Goal: Task Accomplishment & Management: Use online tool/utility

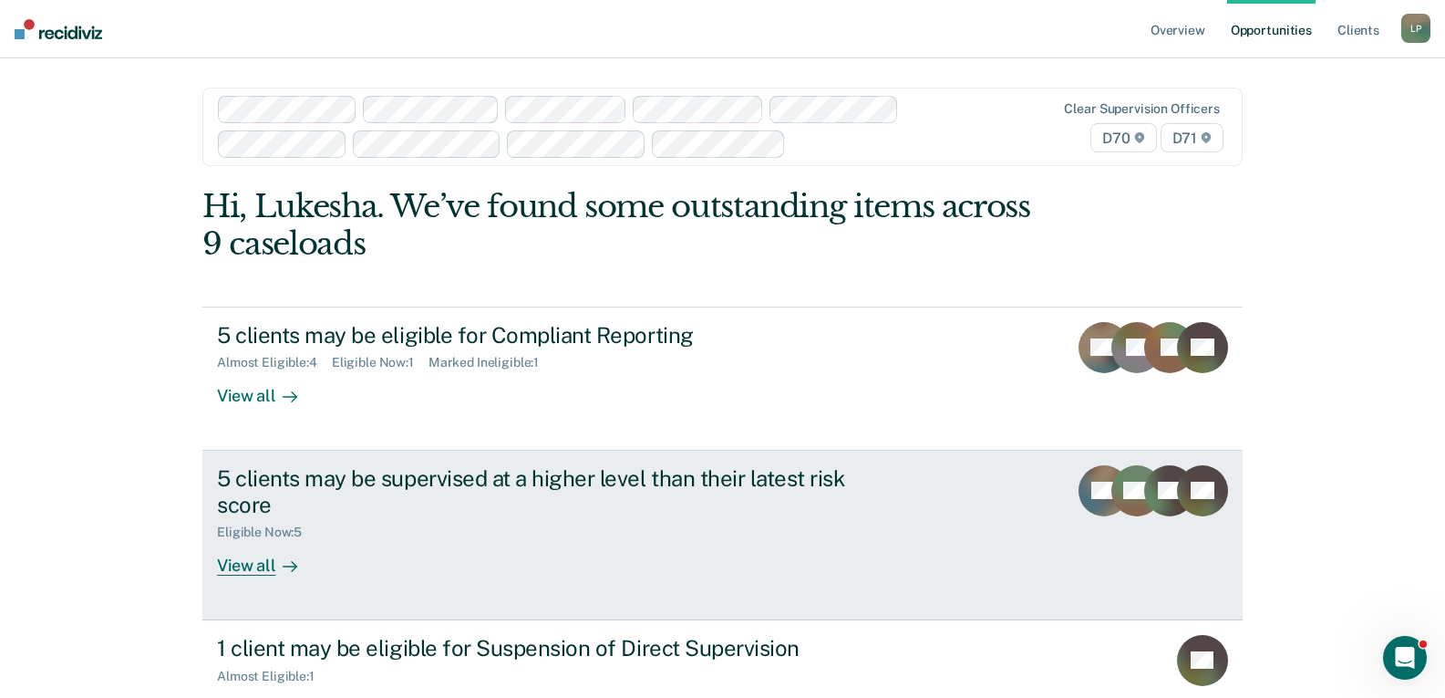
click at [226, 570] on div "View all" at bounding box center [268, 558] width 102 height 36
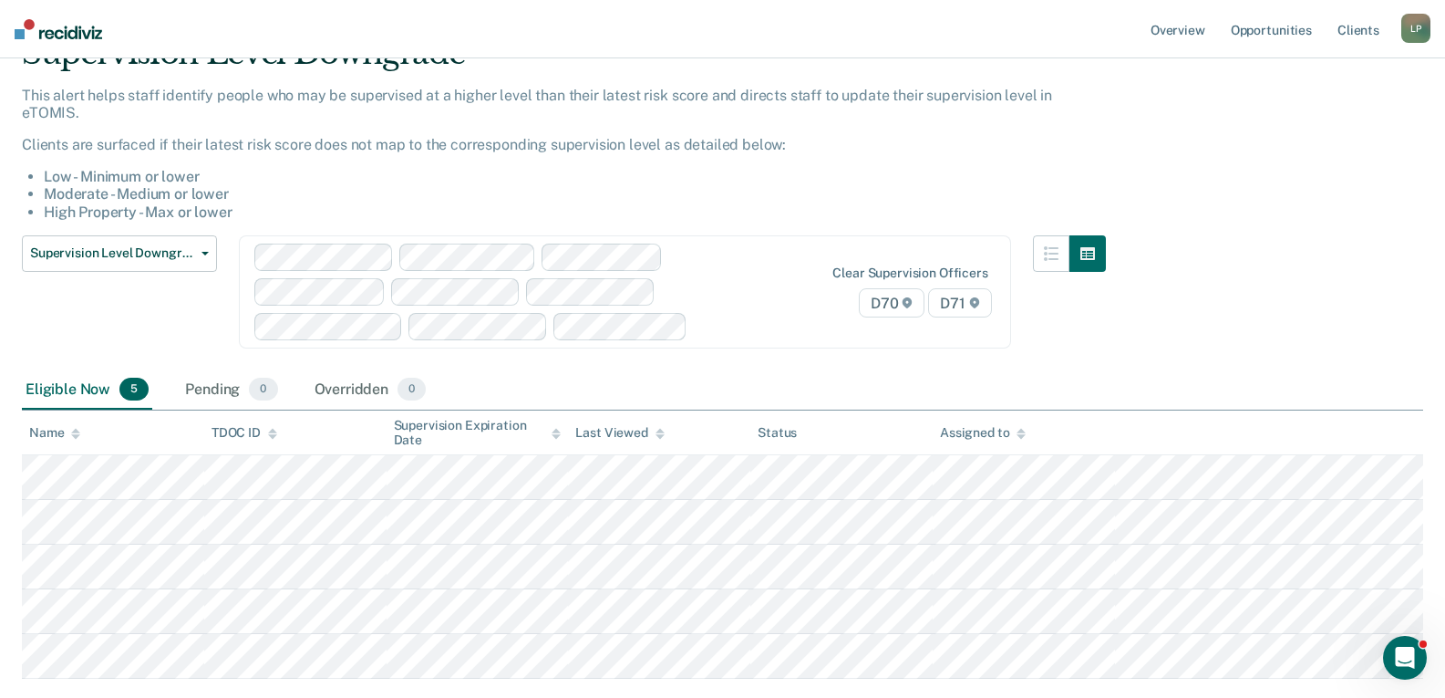
scroll to position [182, 0]
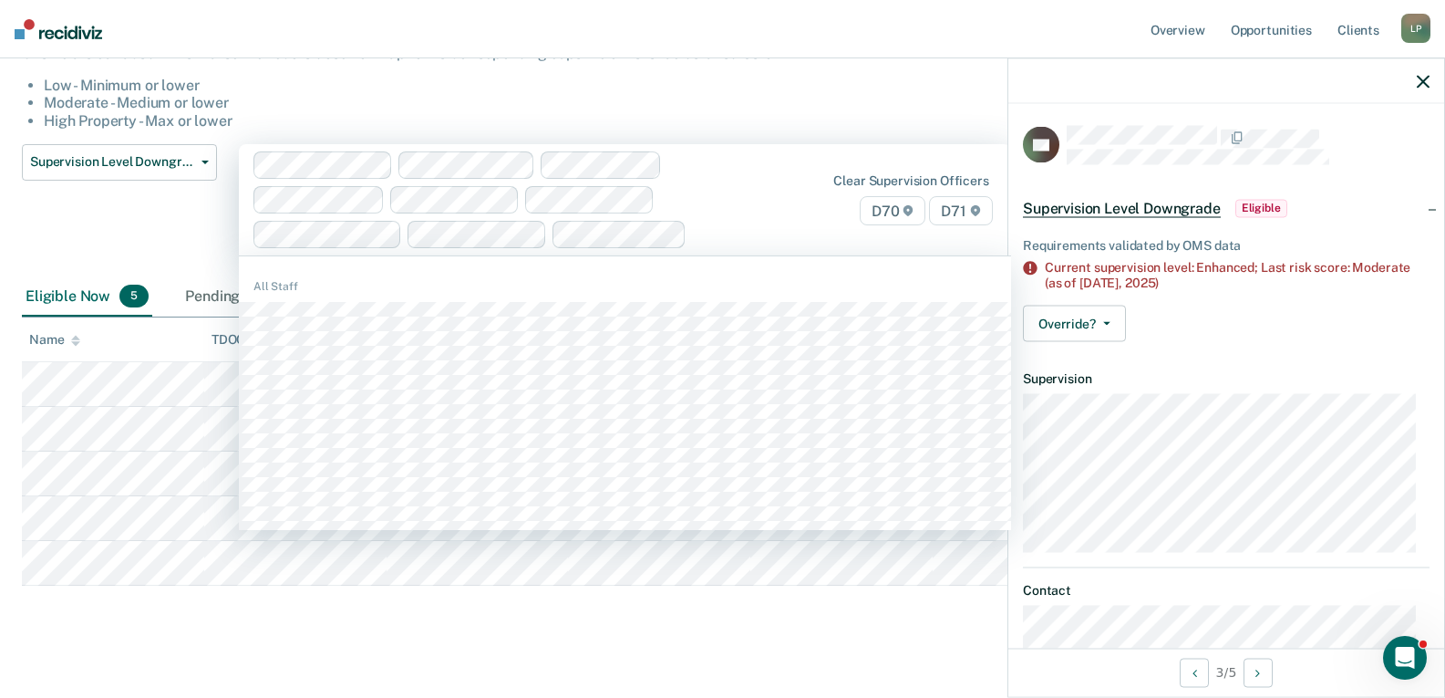
click at [767, 231] on div at bounding box center [513, 199] width 520 height 97
click at [755, 166] on div at bounding box center [513, 199] width 520 height 97
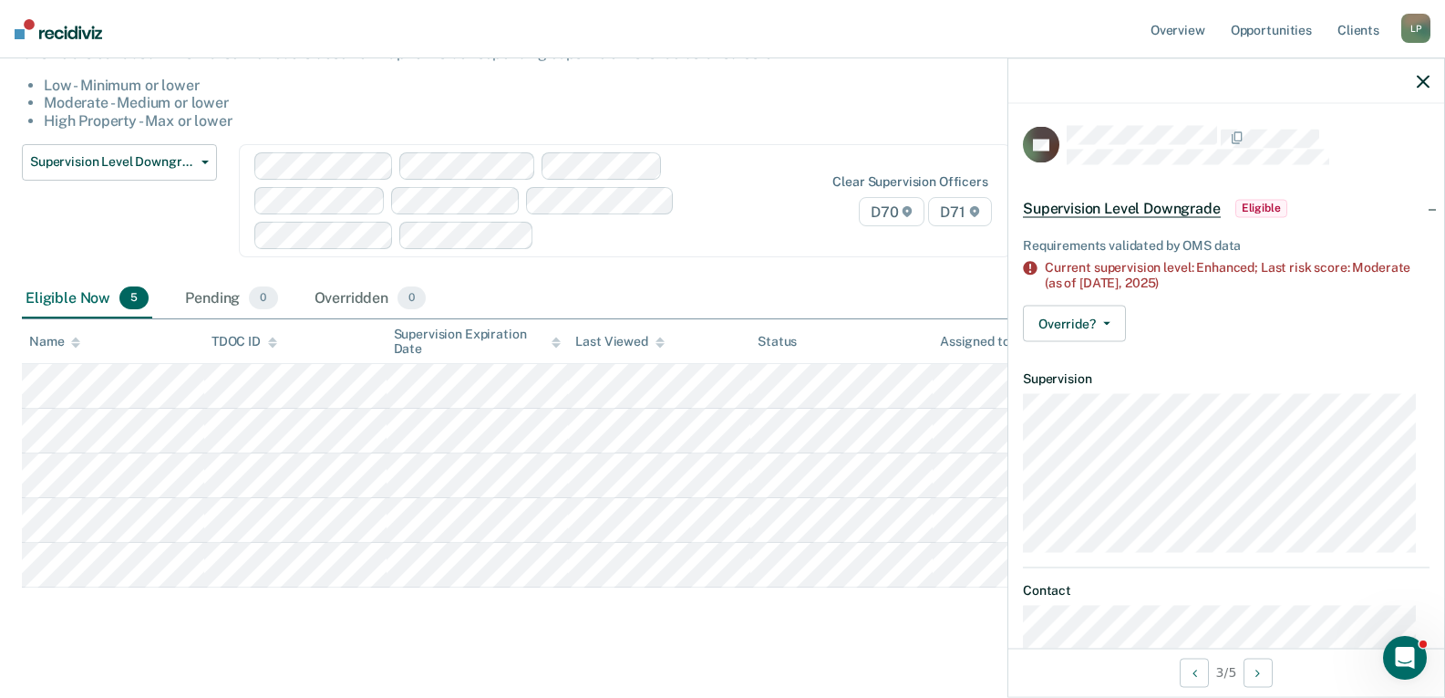
click at [1432, 80] on div at bounding box center [1226, 81] width 436 height 46
click at [1427, 83] on icon "button" at bounding box center [1423, 81] width 13 height 13
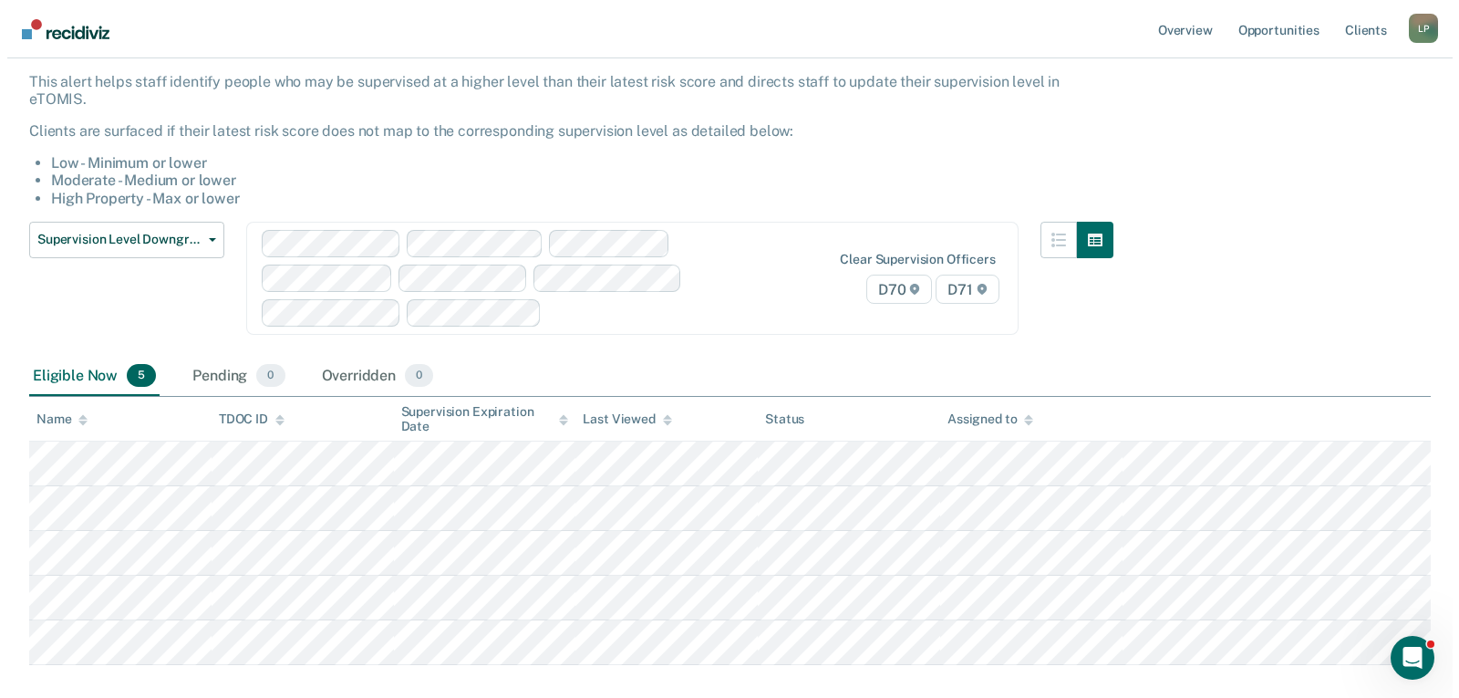
scroll to position [0, 0]
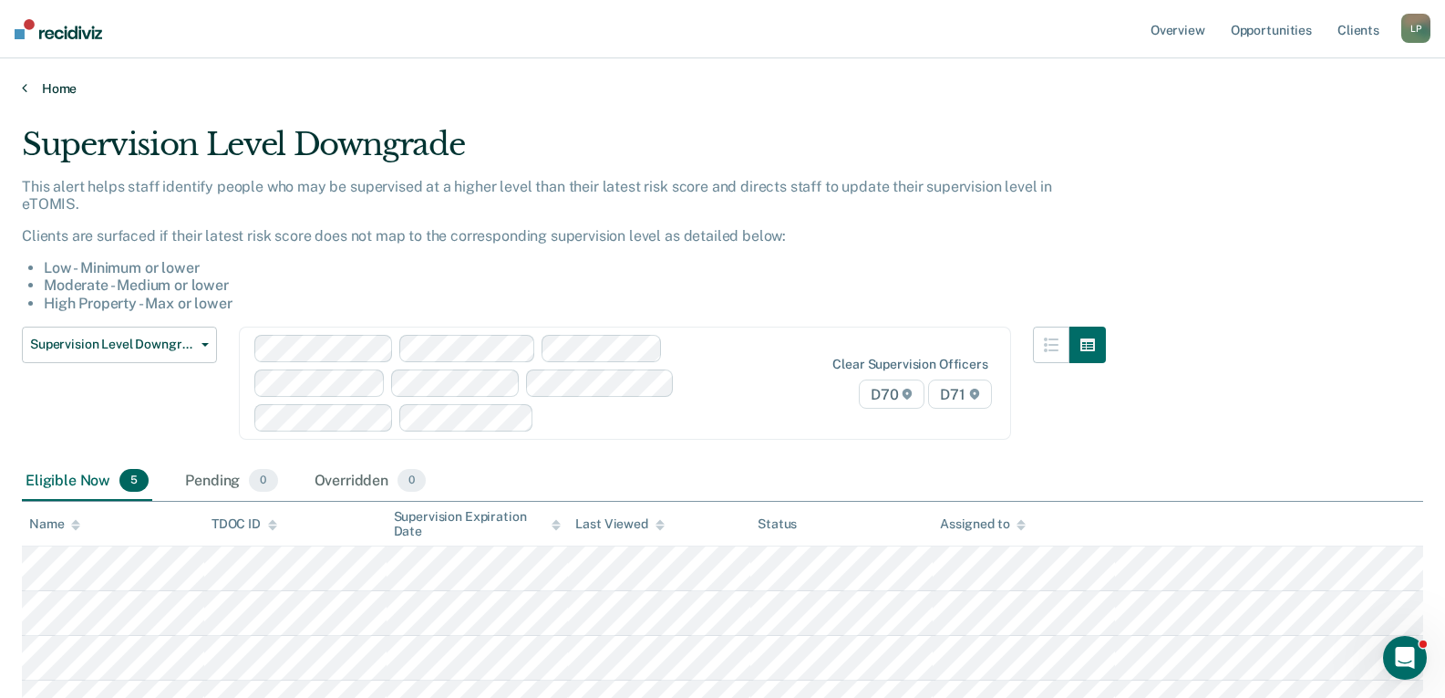
click at [31, 87] on link "Home" at bounding box center [722, 88] width 1401 height 16
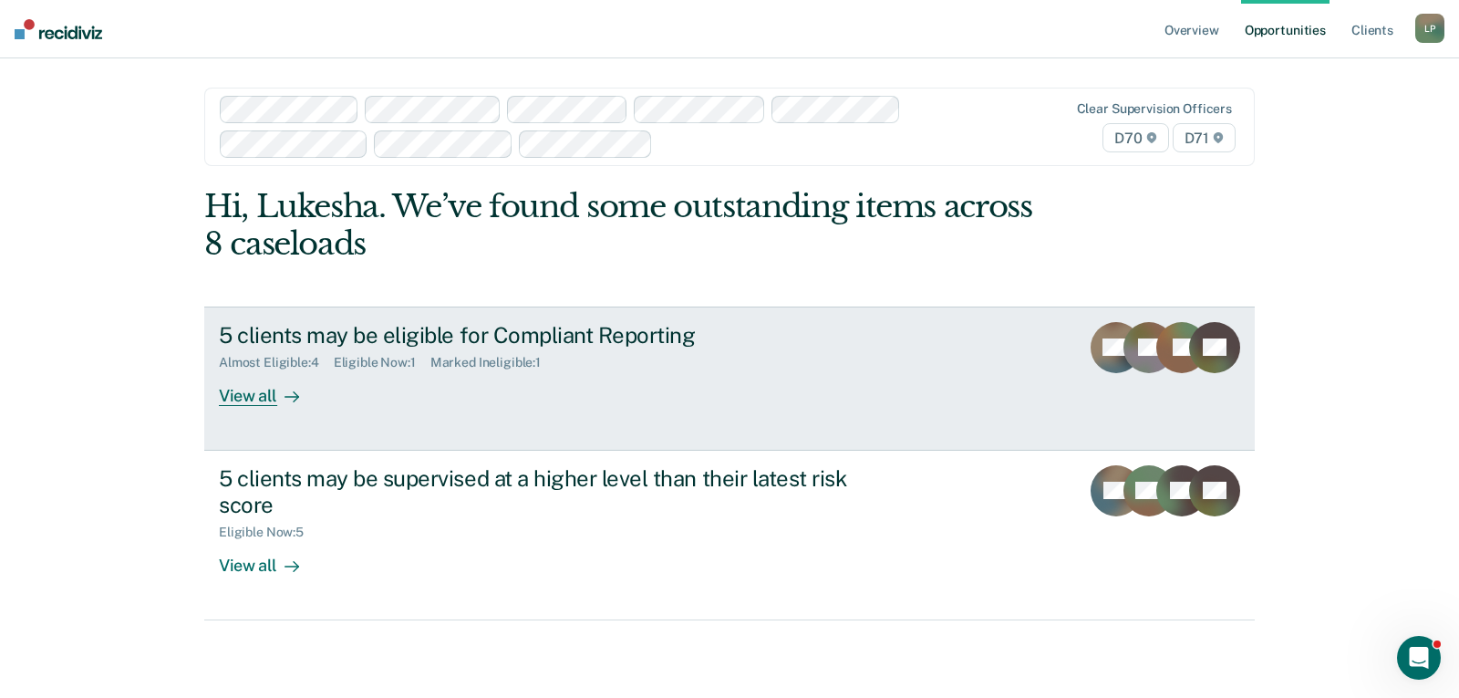
click at [898, 367] on div "5 clients may be eligible for Compliant Reporting Almost Eligible : 4 Eligible …" at bounding box center [561, 364] width 684 height 84
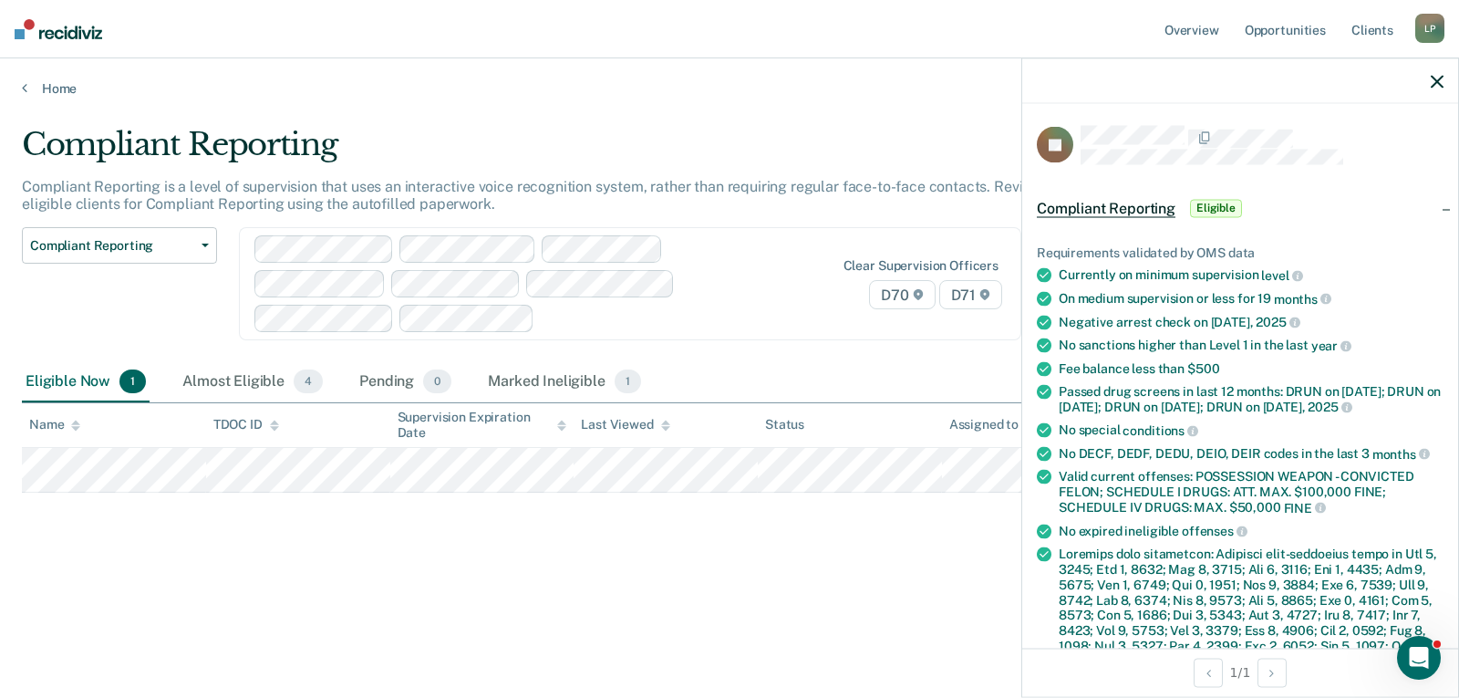
click at [930, 587] on div "Compliant Reporting Compliant Reporting is a level of supervision that uses an …" at bounding box center [729, 372] width 1415 height 493
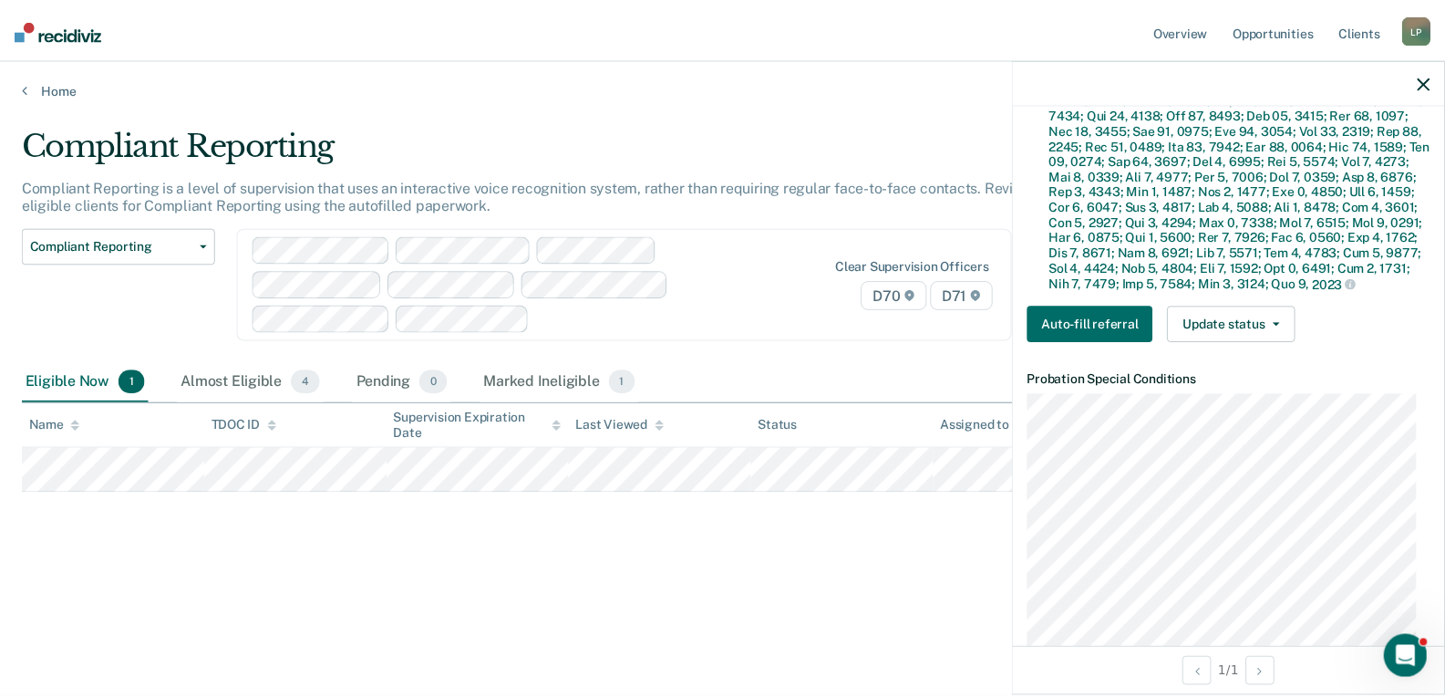
scroll to position [821, 0]
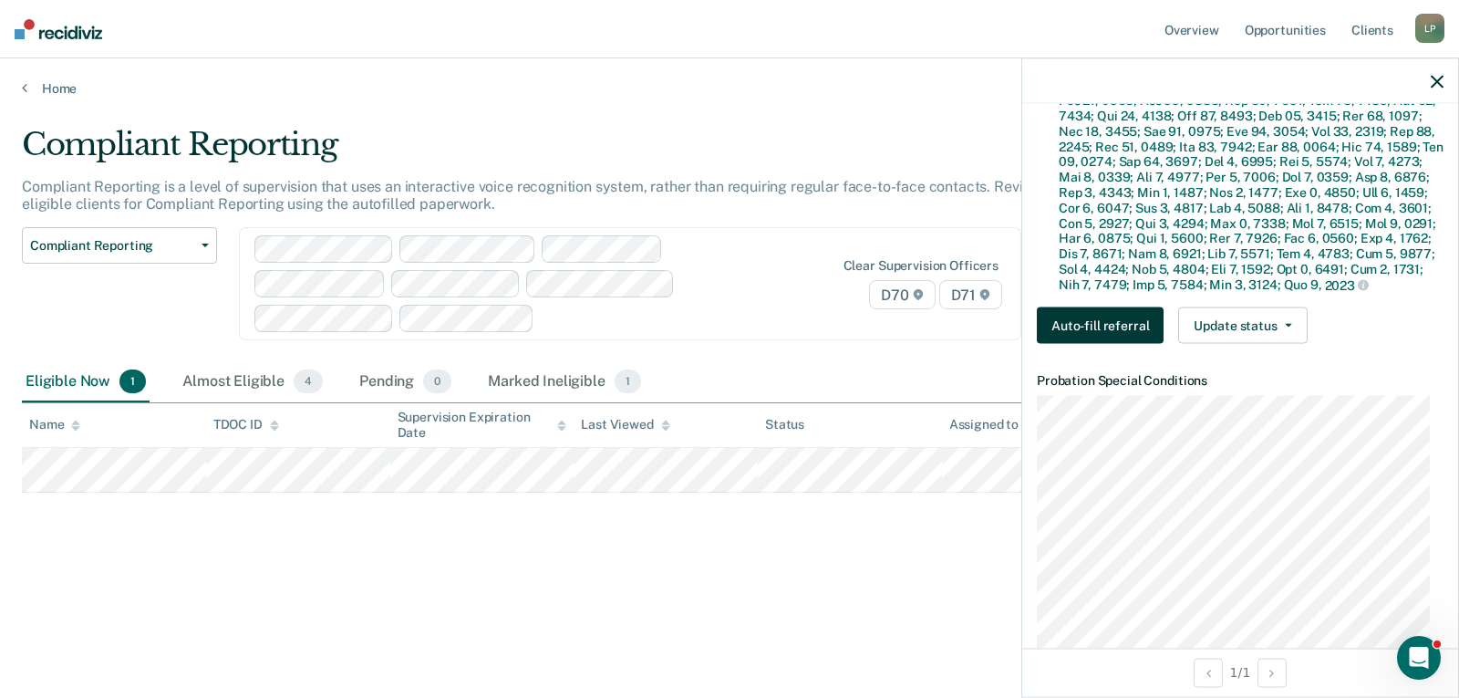
click at [1096, 344] on button "Auto-fill referral" at bounding box center [1100, 325] width 127 height 36
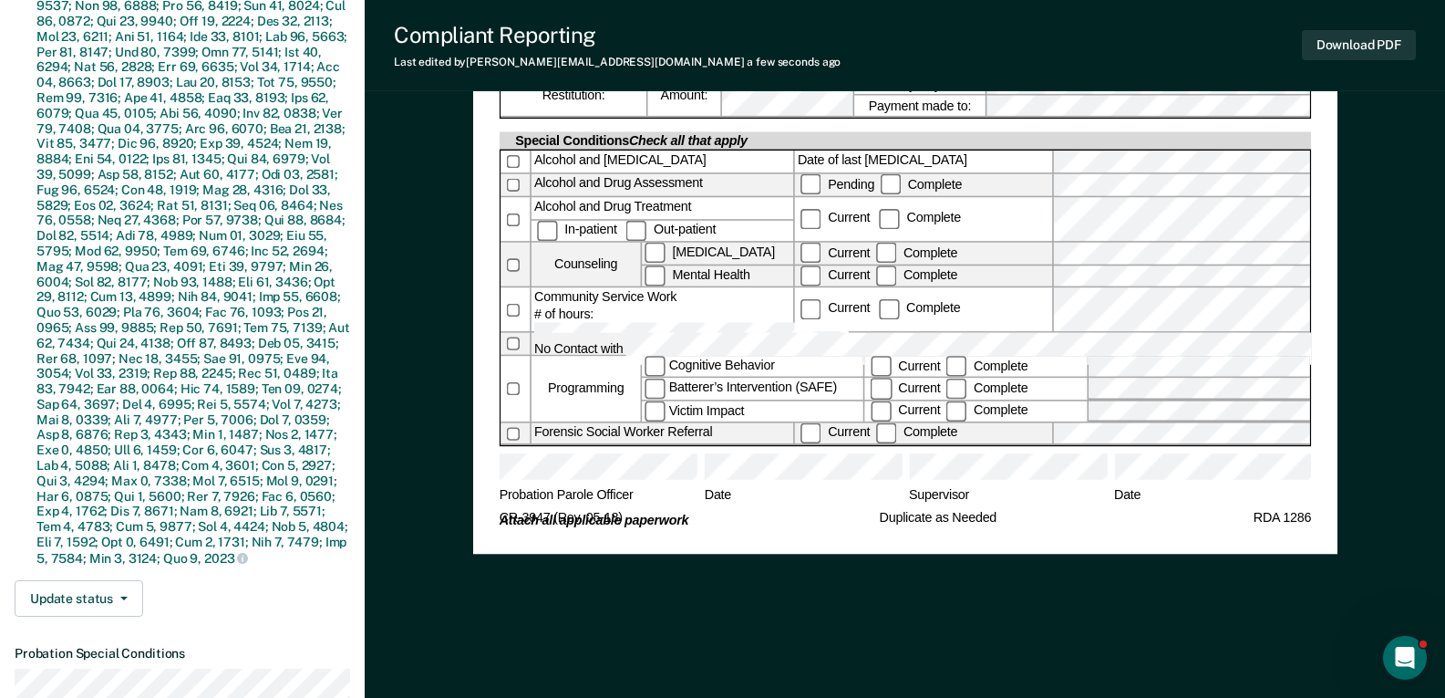
scroll to position [821, 0]
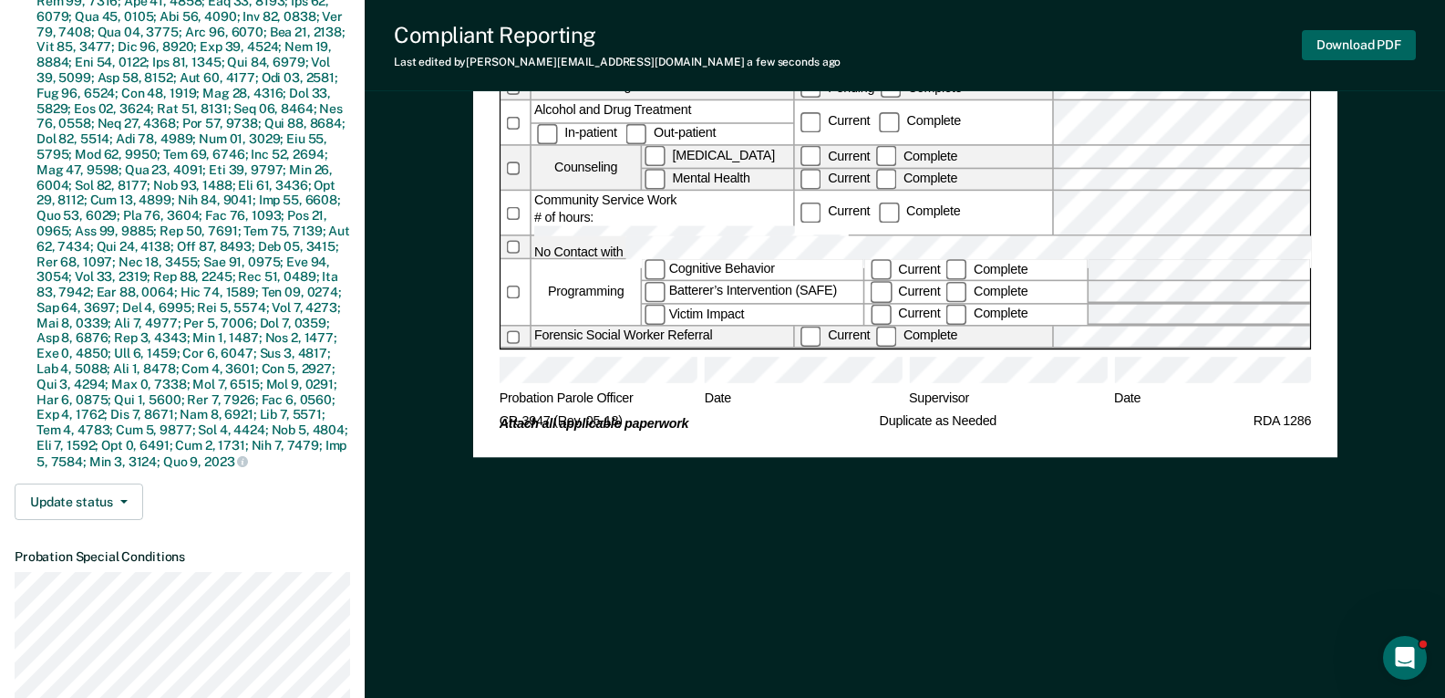
click at [1352, 50] on button "Download PDF" at bounding box center [1359, 45] width 114 height 30
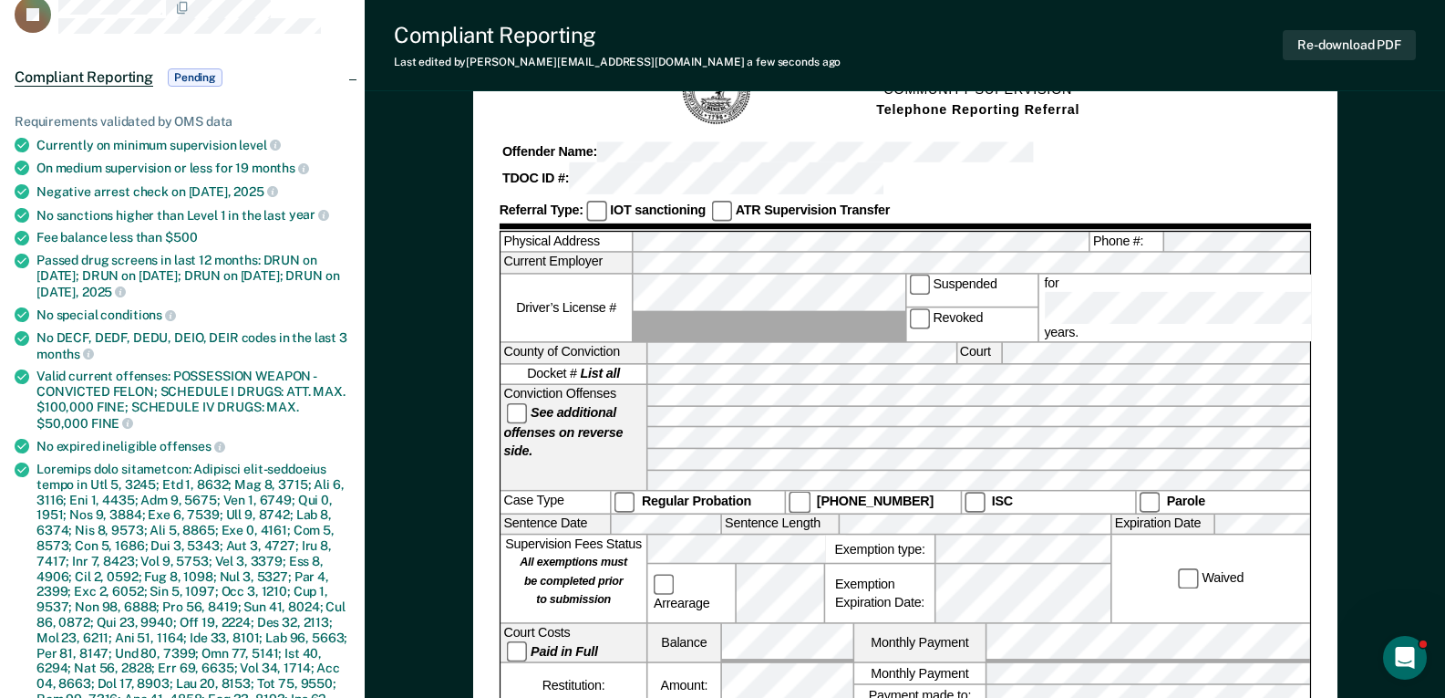
scroll to position [0, 0]
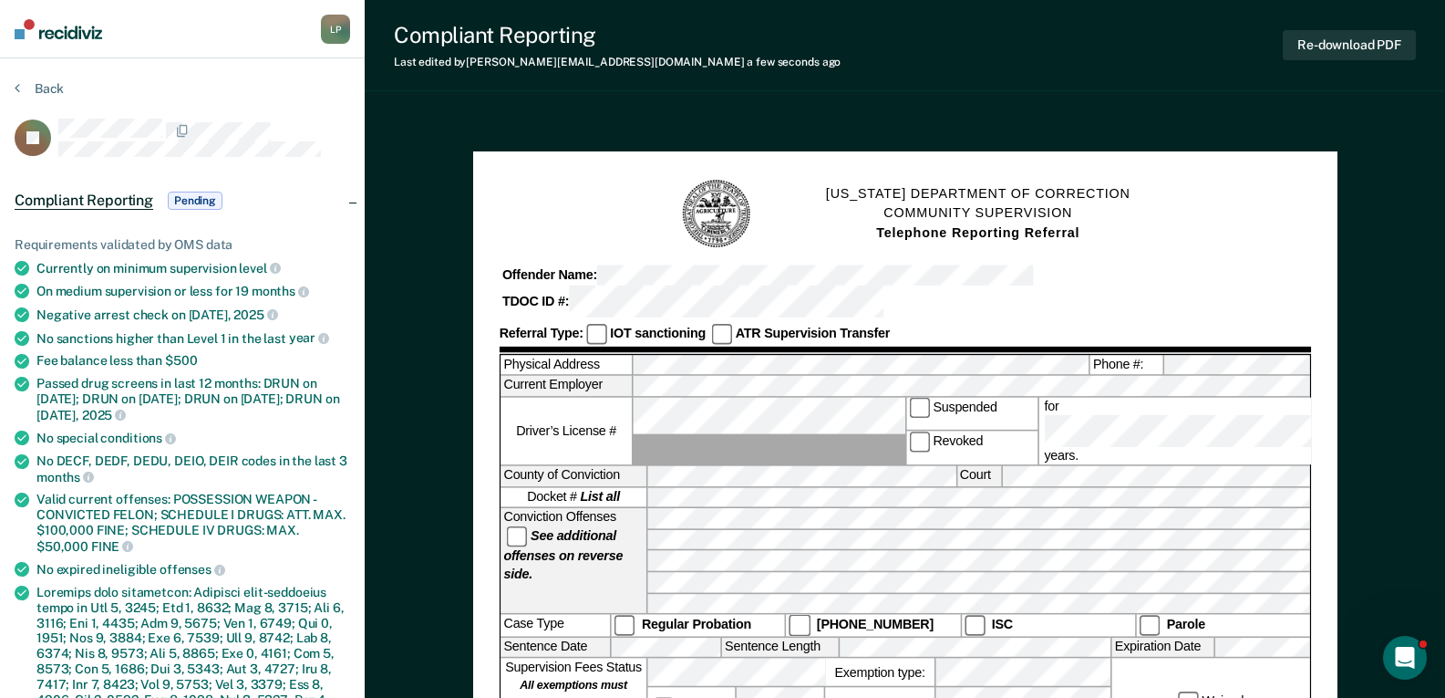
click at [26, 82] on button "Back" at bounding box center [39, 88] width 49 height 16
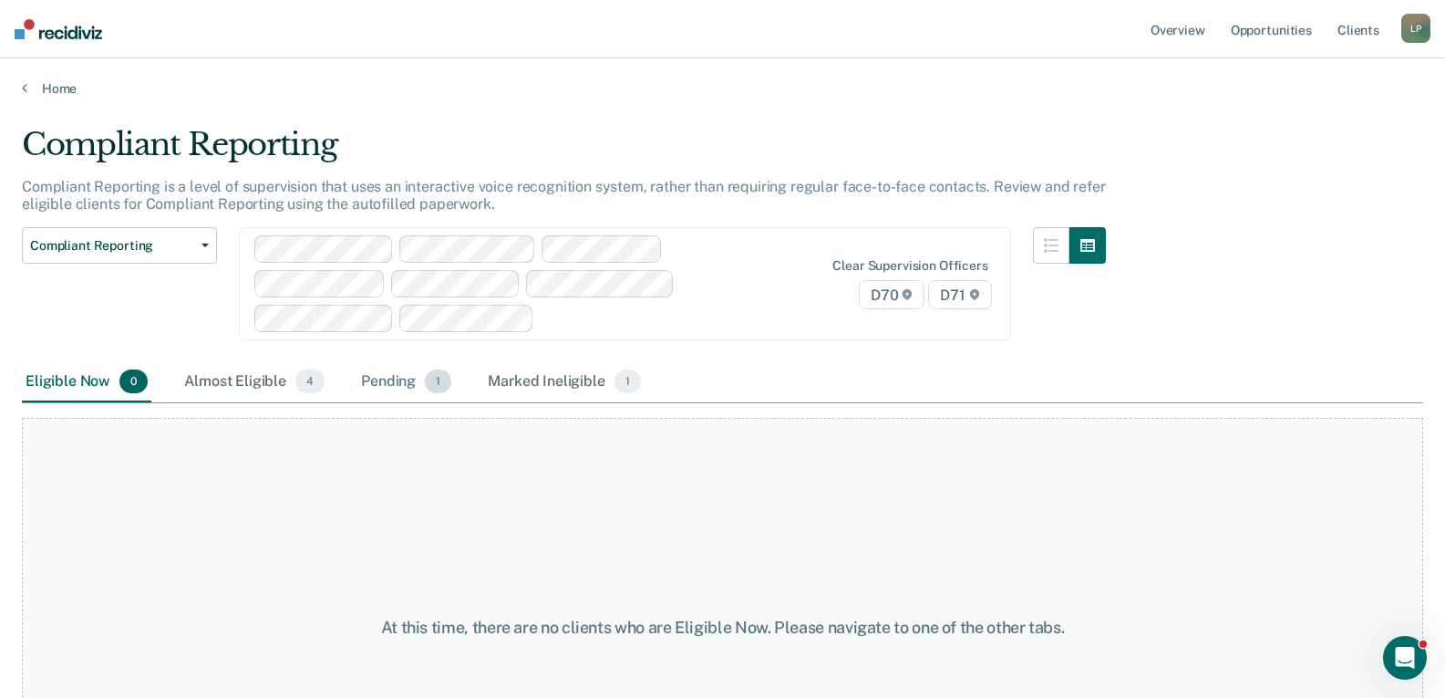
click at [405, 377] on div "Pending 1" at bounding box center [406, 382] width 98 height 40
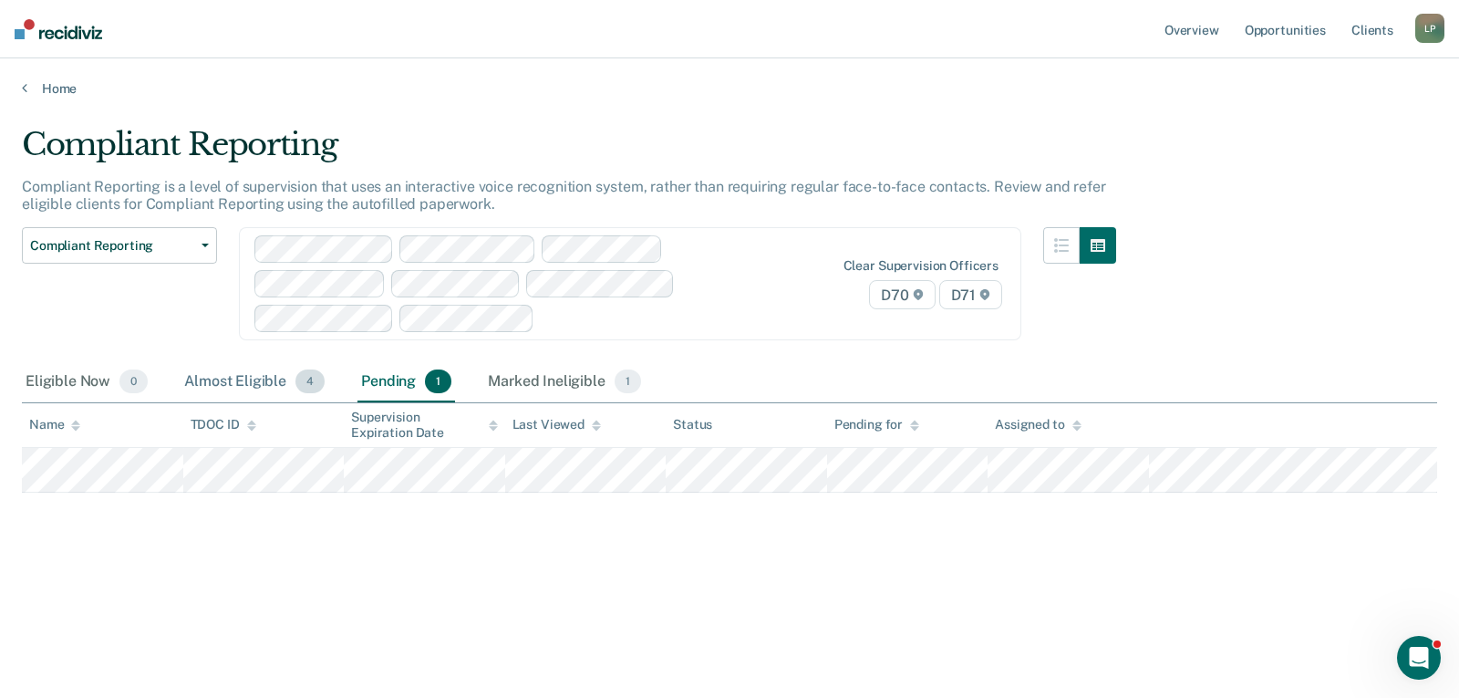
click at [233, 388] on div "Almost Eligible 4" at bounding box center [255, 382] width 148 height 40
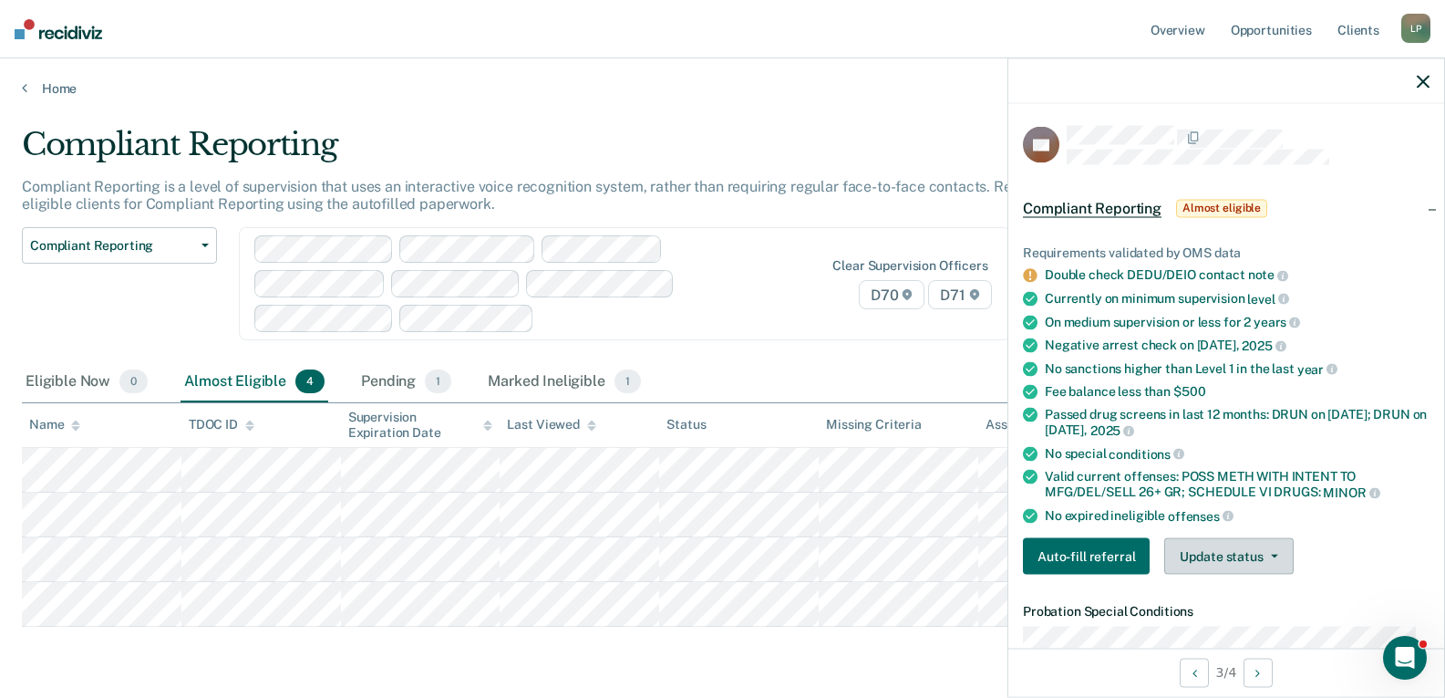
click at [1198, 554] on button "Update status" at bounding box center [1228, 556] width 129 height 36
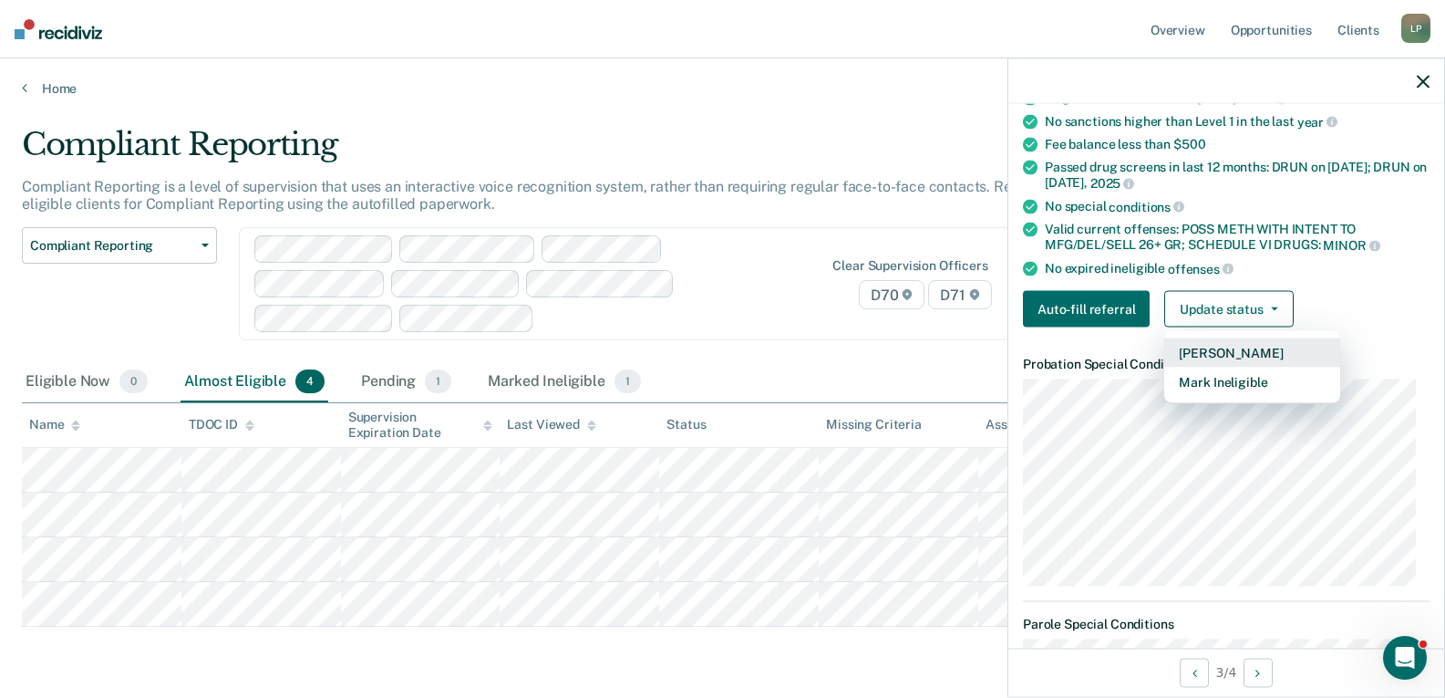
scroll to position [274, 0]
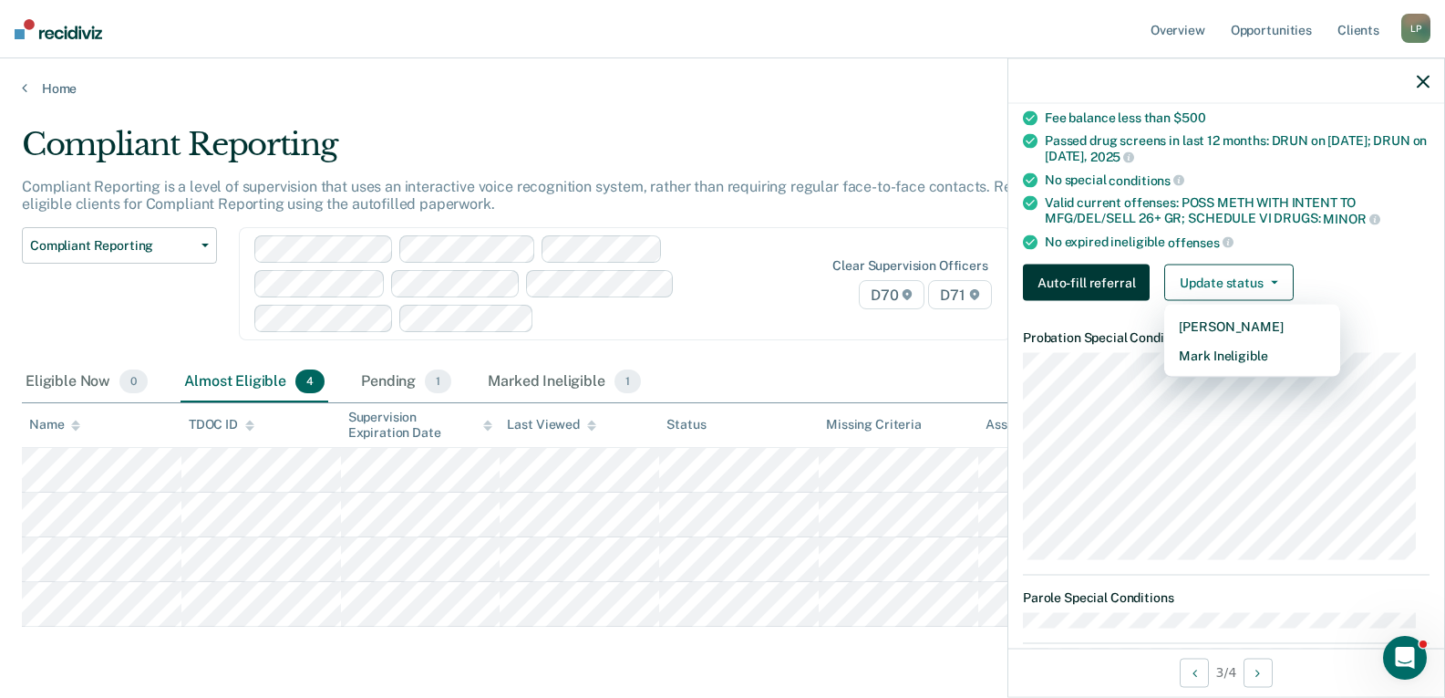
click at [1107, 295] on button "Auto-fill referral" at bounding box center [1086, 282] width 127 height 36
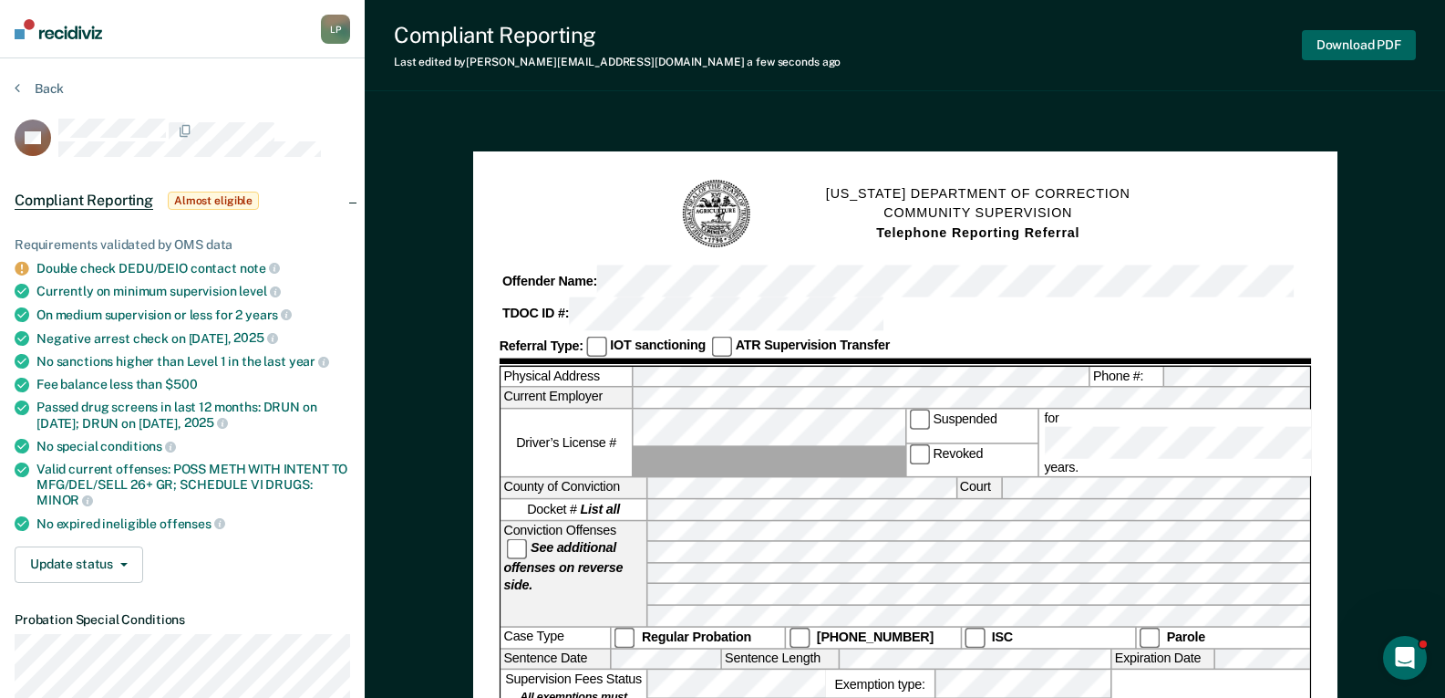
click at [1370, 44] on button "Download PDF" at bounding box center [1359, 45] width 114 height 30
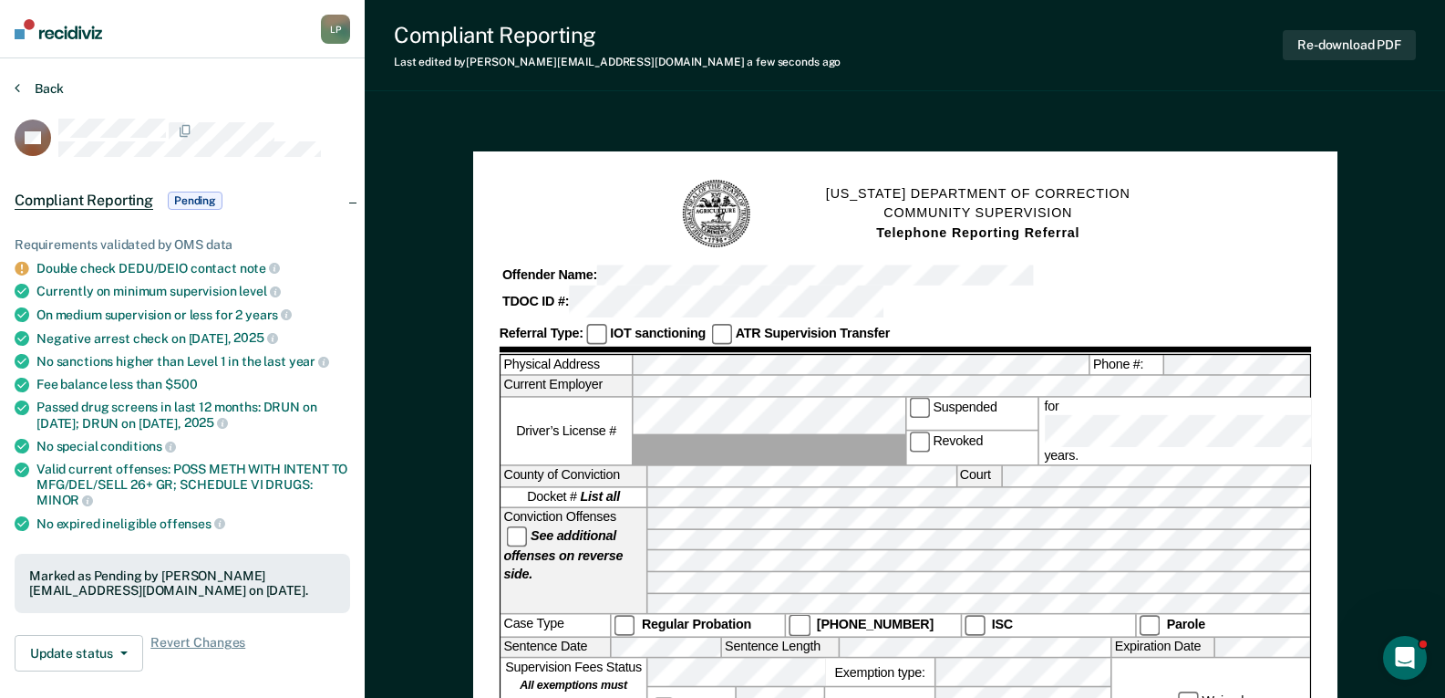
click at [34, 88] on button "Back" at bounding box center [39, 88] width 49 height 16
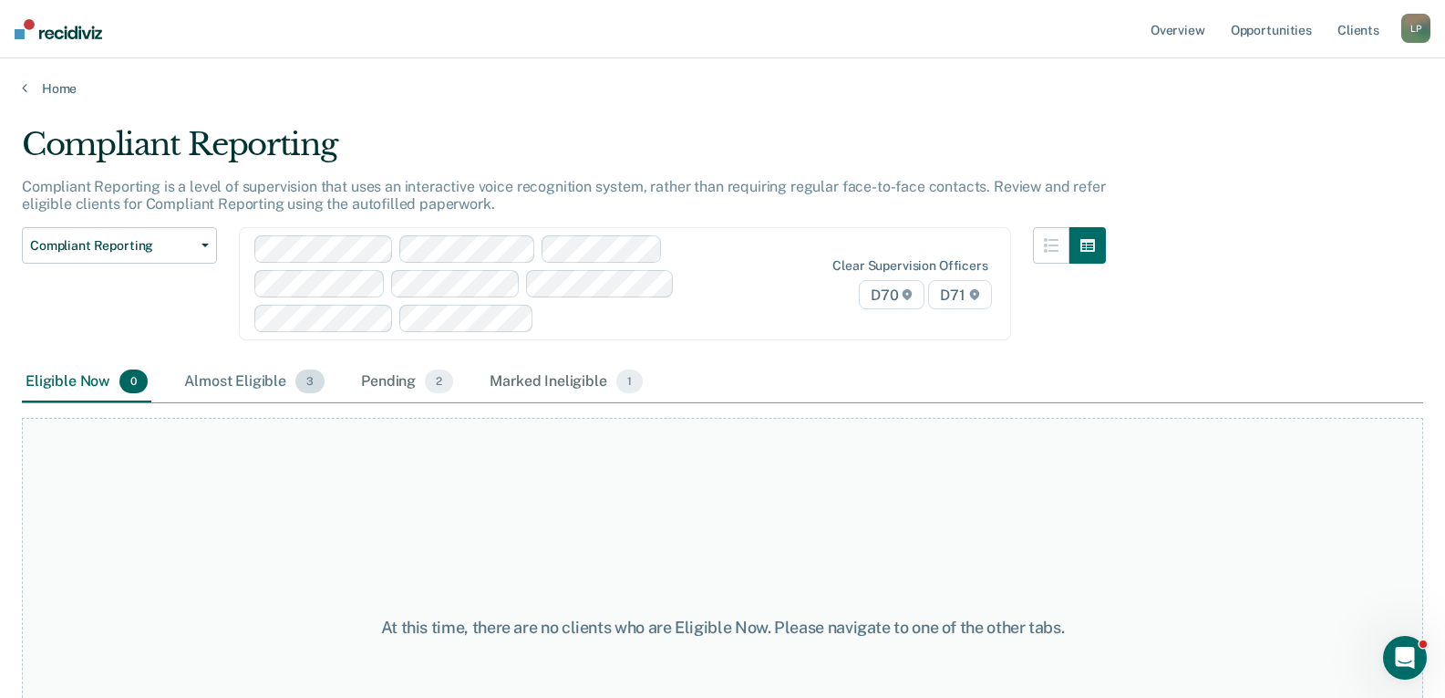
click at [252, 379] on div "Almost Eligible 3" at bounding box center [255, 382] width 148 height 40
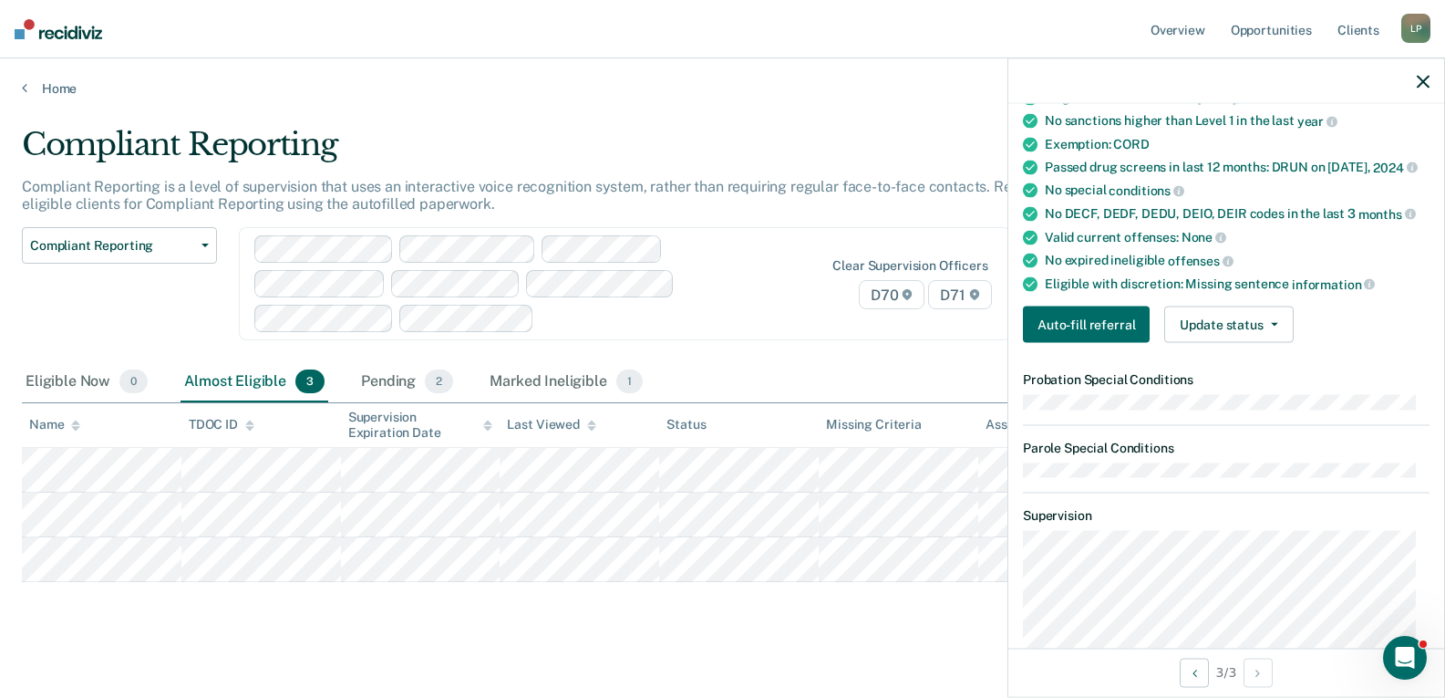
scroll to position [167, 0]
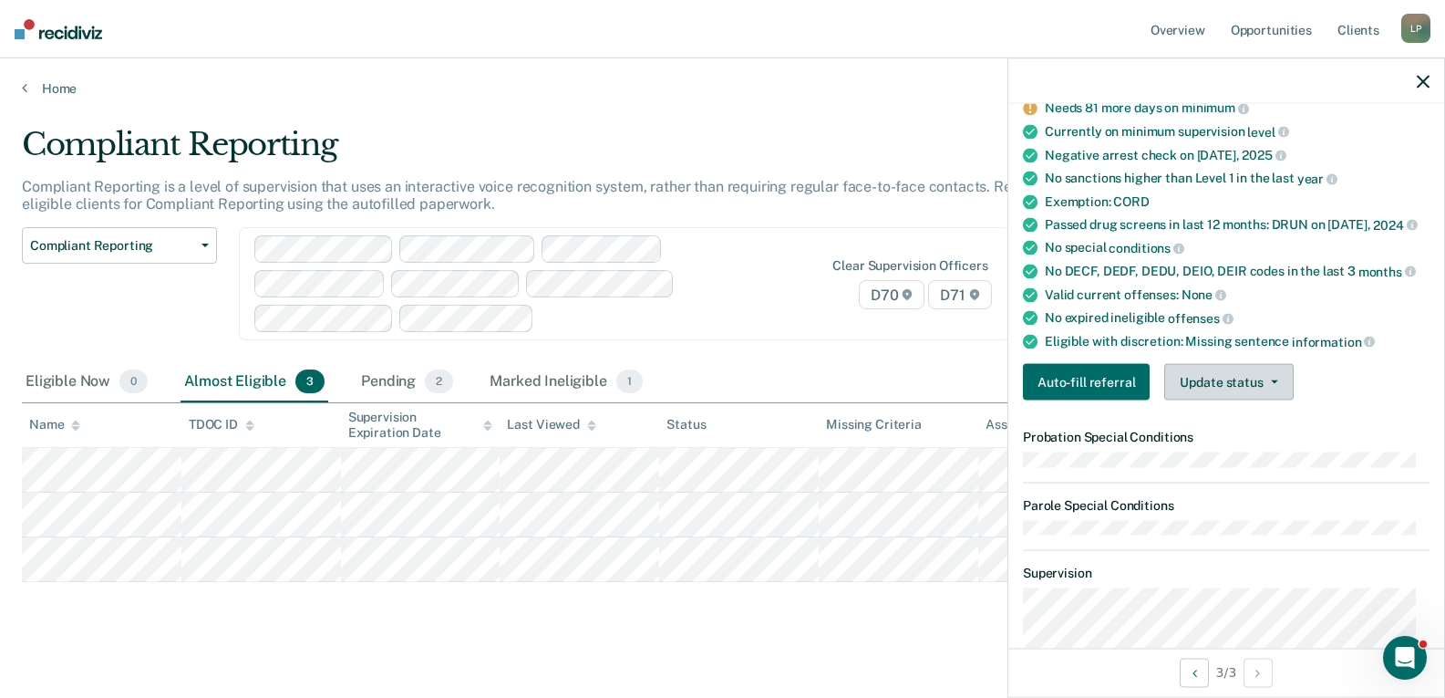
click at [1214, 395] on button "Update status" at bounding box center [1228, 382] width 129 height 36
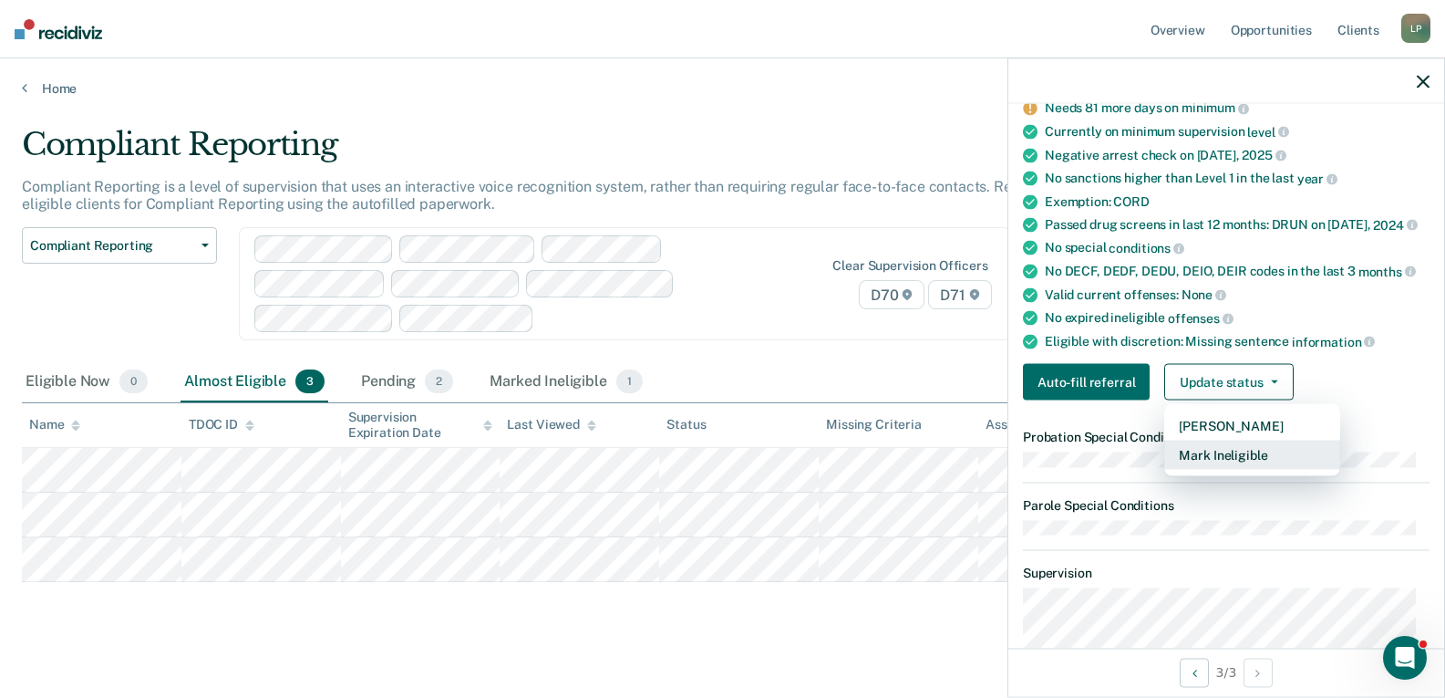
click at [1202, 468] on button "Mark Ineligible" at bounding box center [1252, 454] width 176 height 29
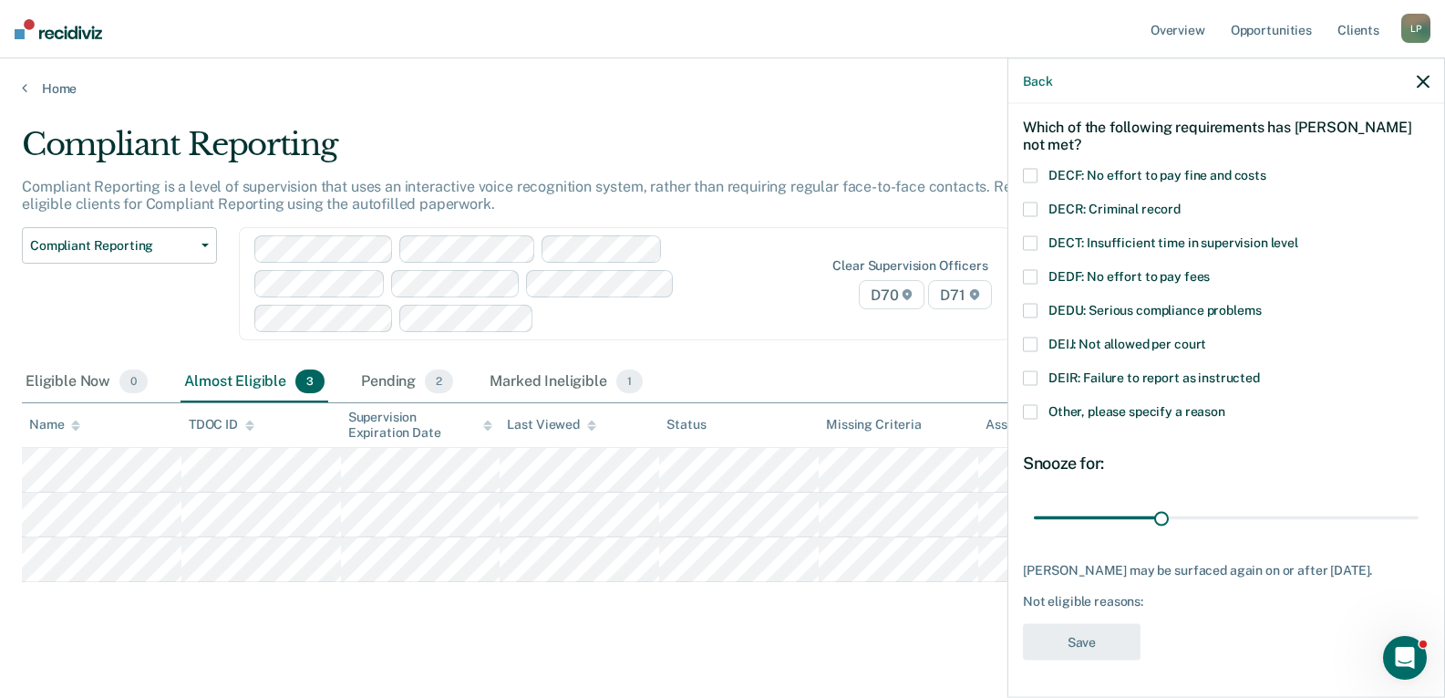
scroll to position [73, 0]
drag, startPoint x: 1162, startPoint y: 519, endPoint x: 1450, endPoint y: 541, distance: 289.0
type input "90"
click at [1419, 535] on input "range" at bounding box center [1226, 519] width 385 height 32
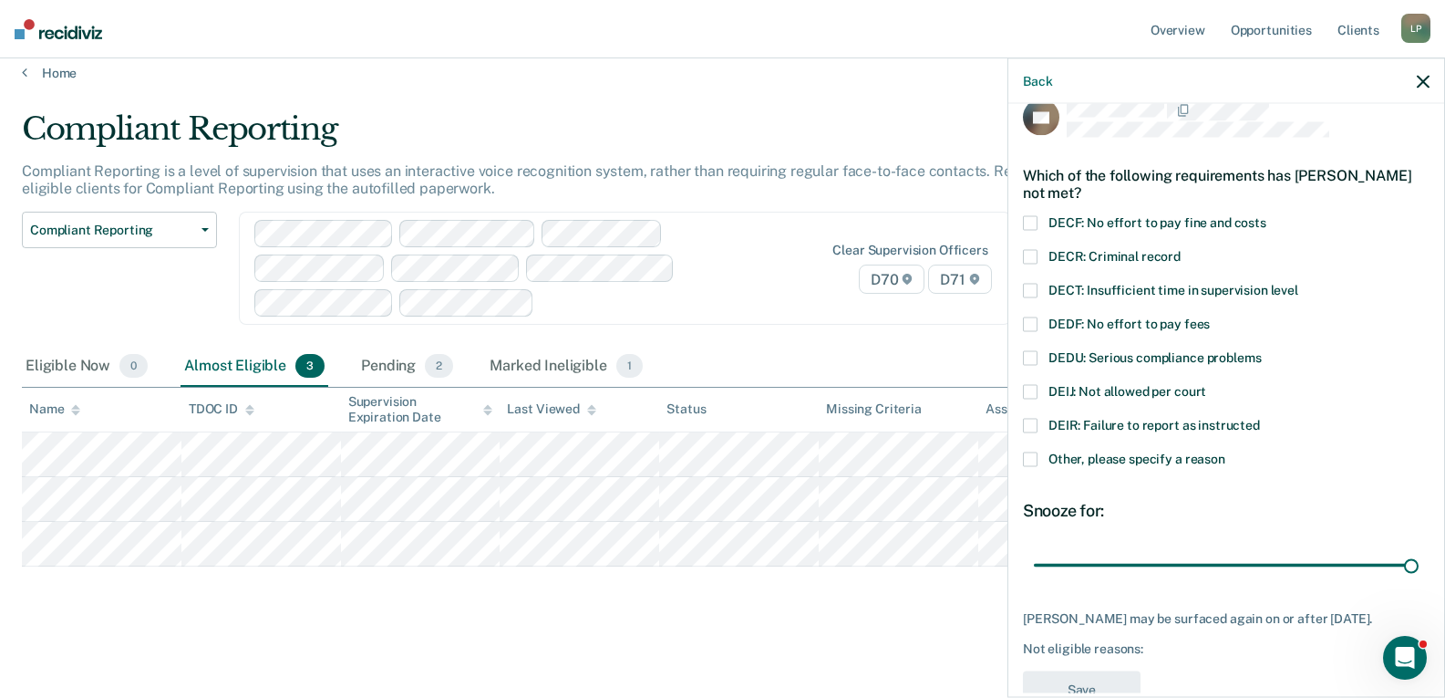
scroll to position [0, 0]
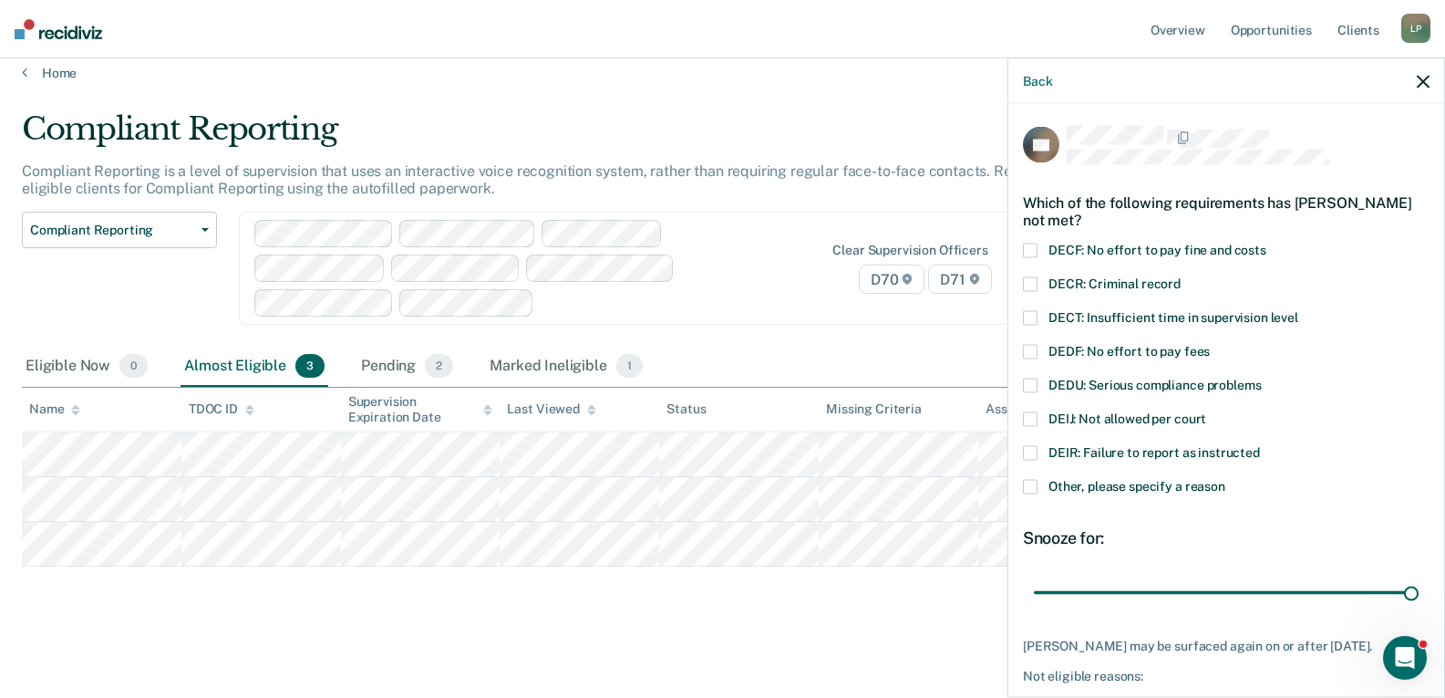
click at [1028, 316] on span at bounding box center [1030, 317] width 15 height 15
click at [1298, 310] on input "DECT: Insufficient time in supervision level" at bounding box center [1298, 310] width 0 height 0
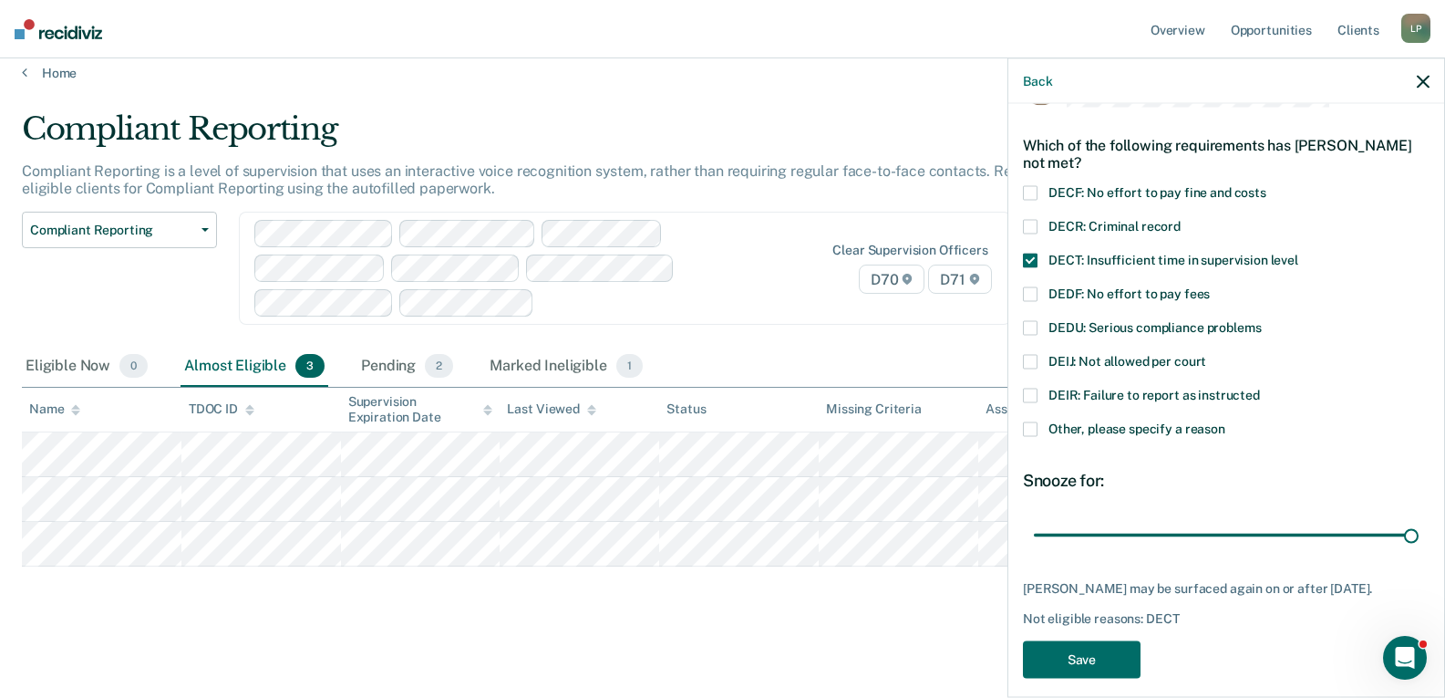
scroll to position [88, 0]
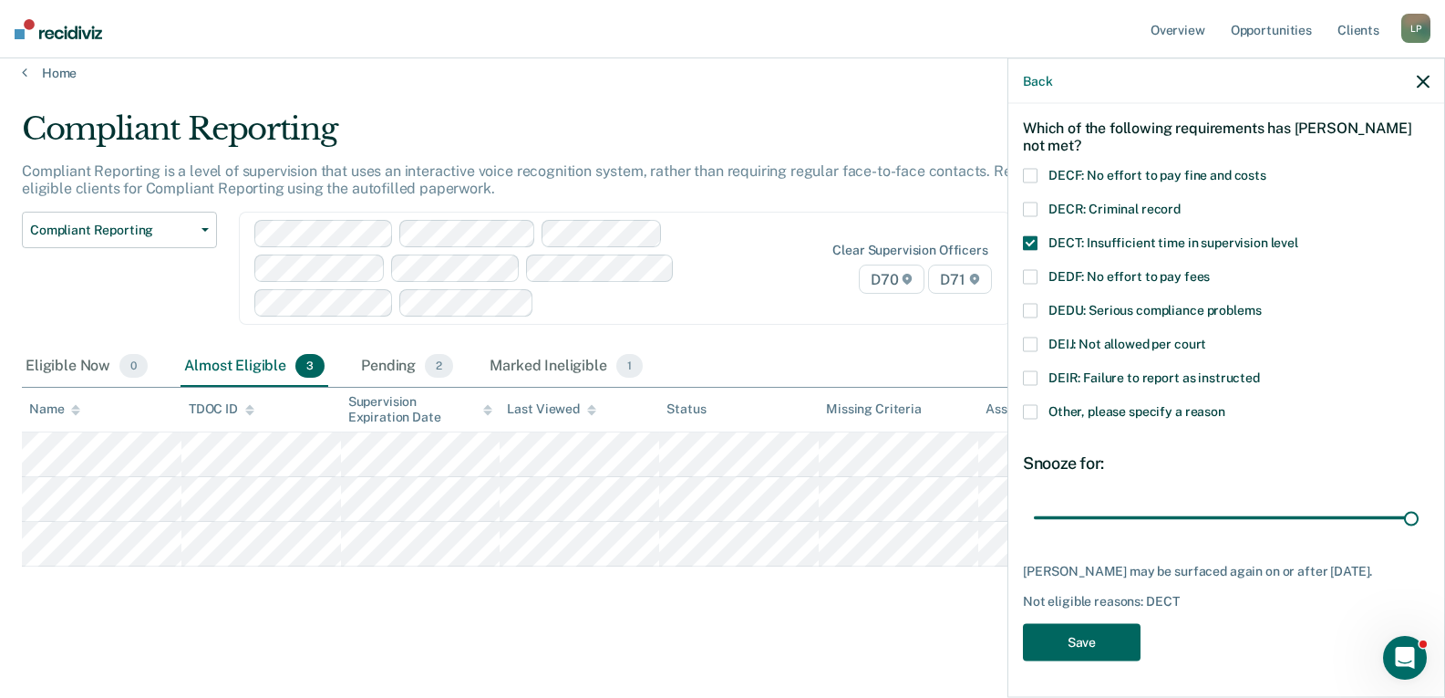
click at [1092, 637] on button "Save" at bounding box center [1082, 641] width 118 height 37
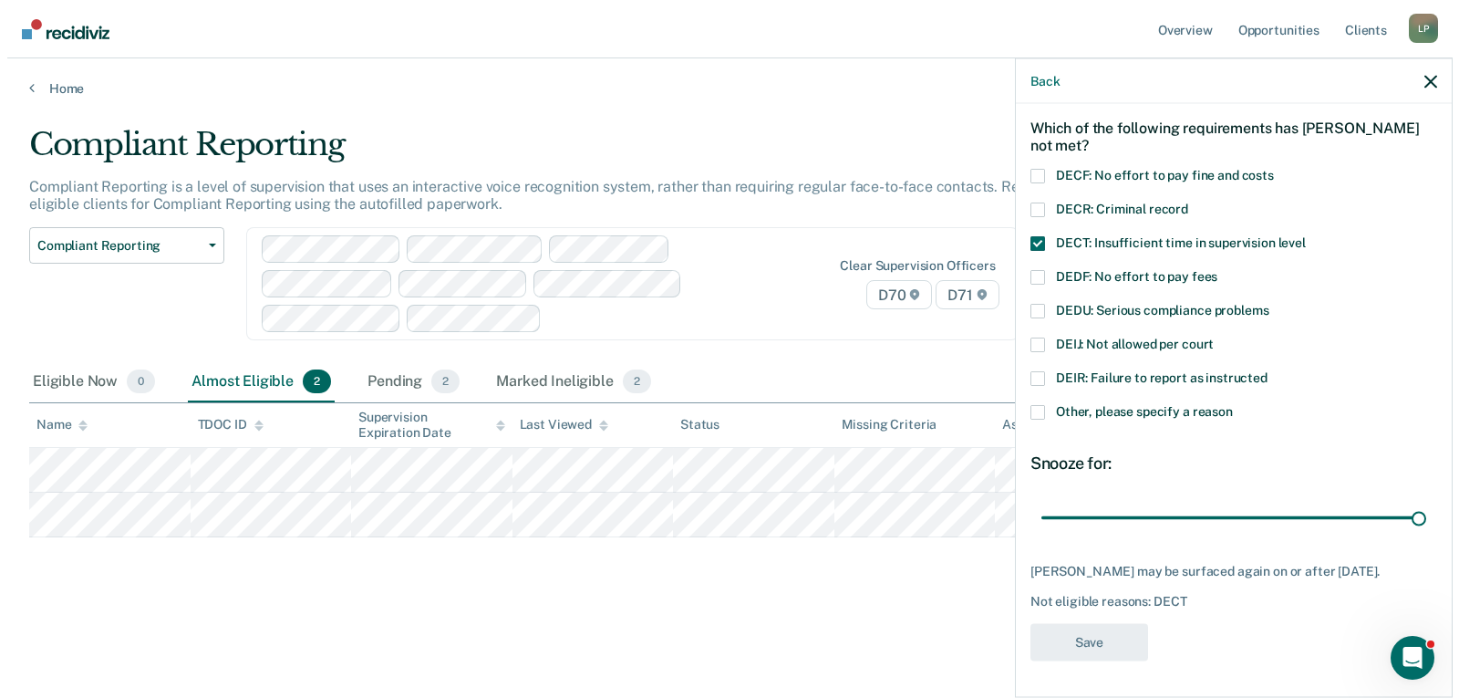
scroll to position [0, 0]
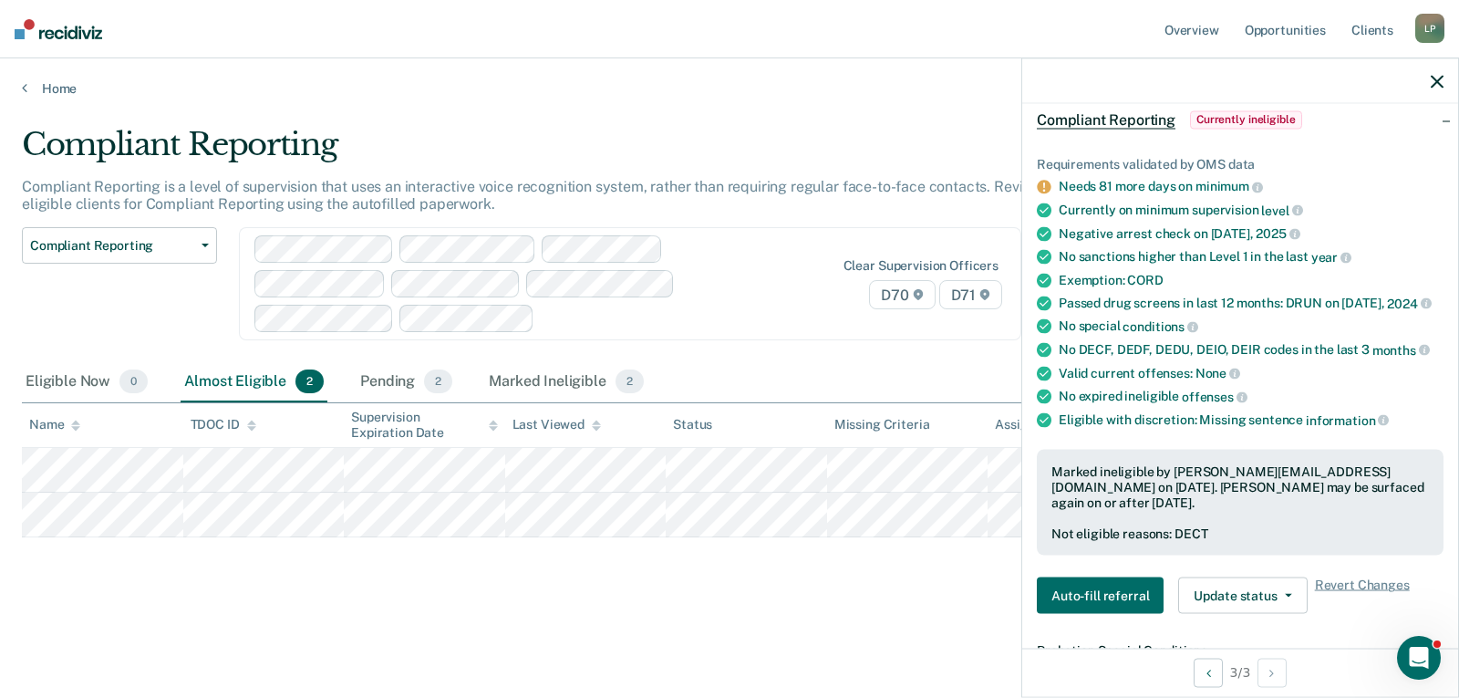
click at [962, 342] on div "Compliant Reporting Compliant Reporting Supervision Level Downgrade Suspension …" at bounding box center [569, 294] width 1094 height 135
click at [1438, 75] on icon "button" at bounding box center [1437, 81] width 13 height 13
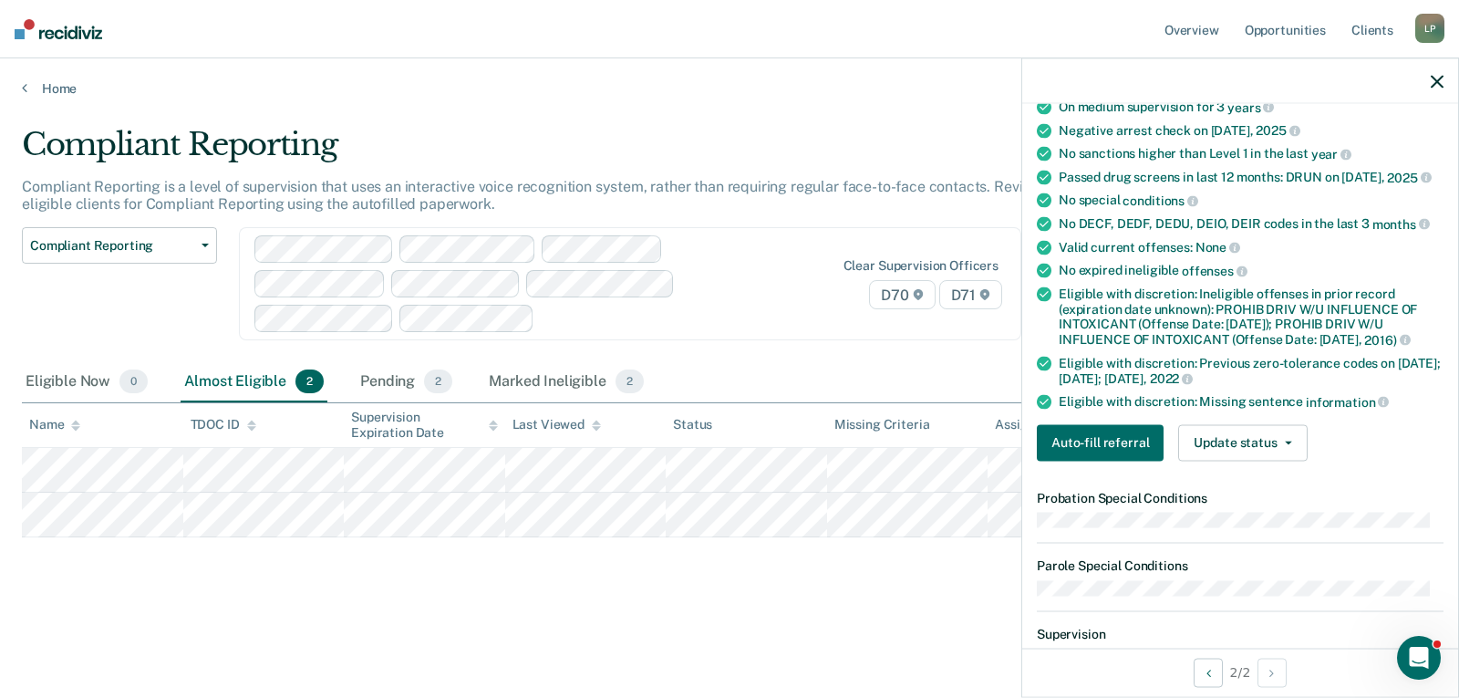
scroll to position [182, 0]
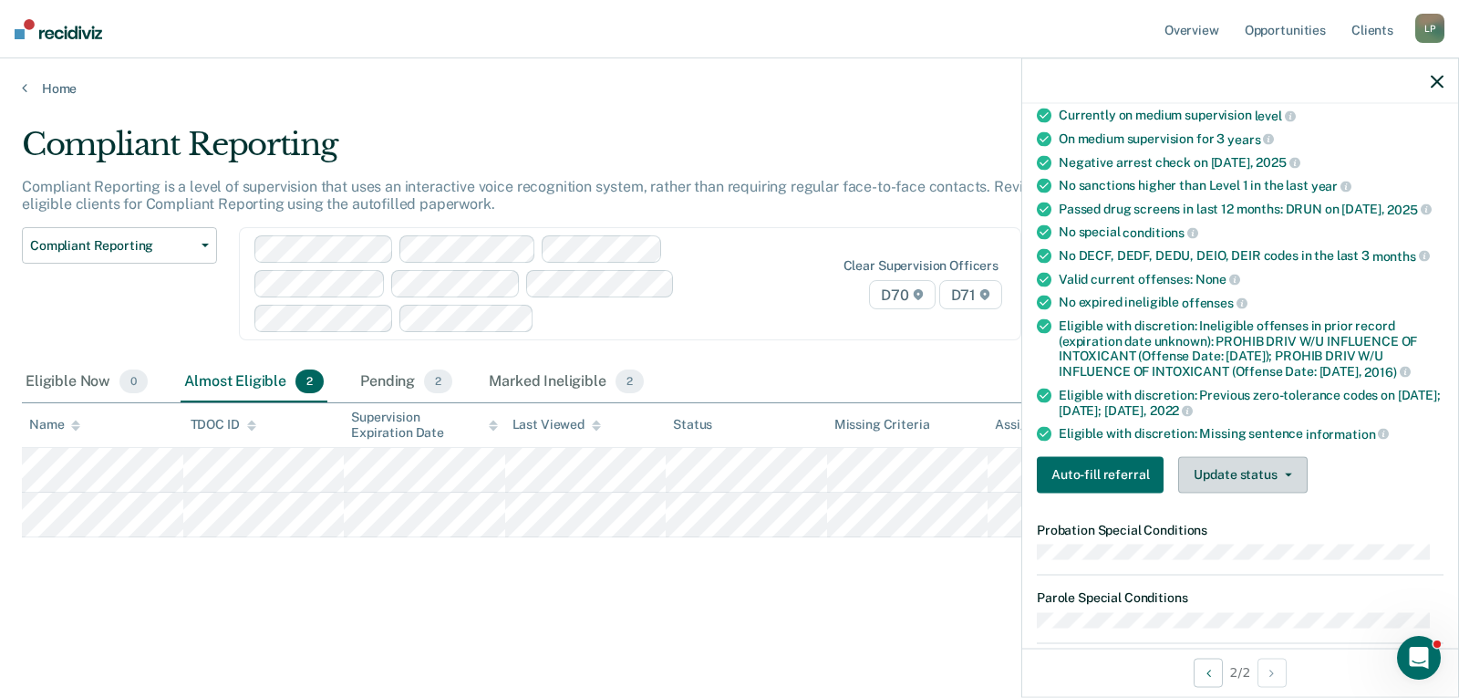
click at [1202, 470] on button "Update status" at bounding box center [1242, 474] width 129 height 36
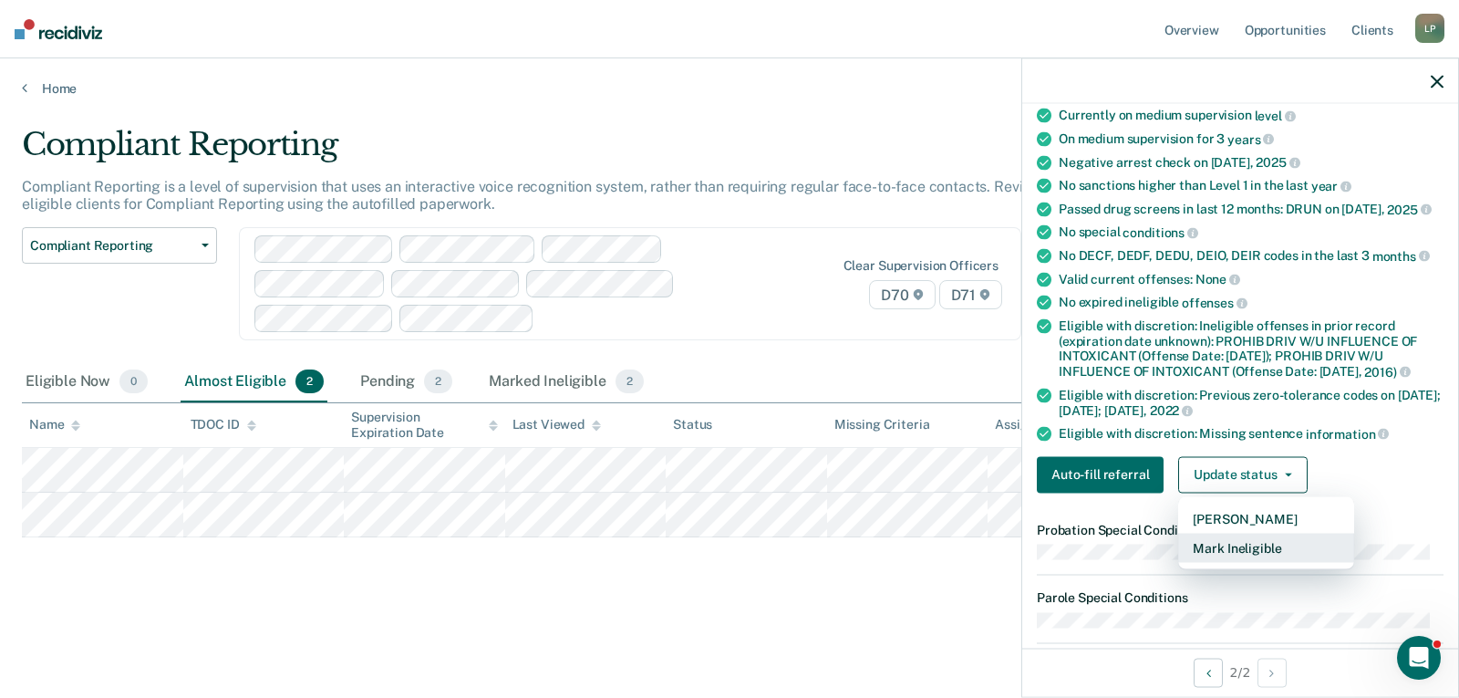
click at [1229, 540] on button "Mark Ineligible" at bounding box center [1266, 546] width 176 height 29
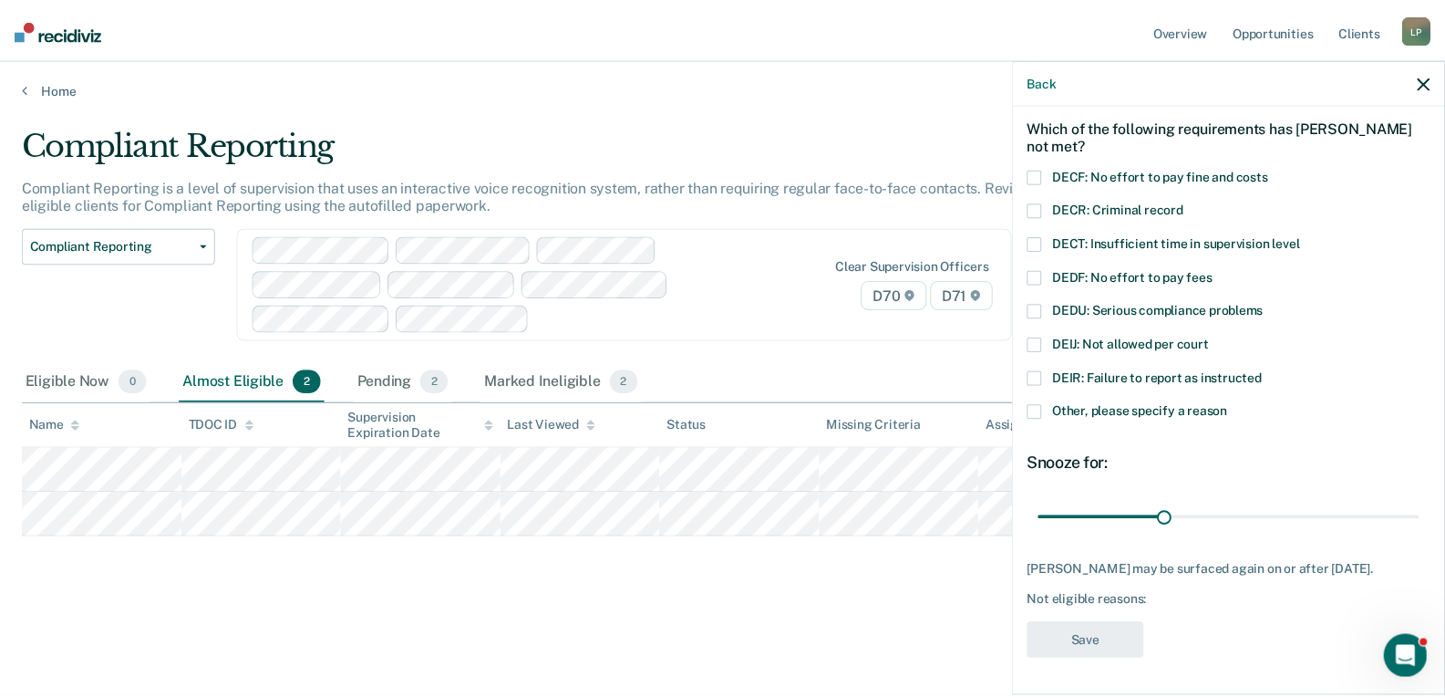
scroll to position [88, 0]
click at [1047, 269] on span at bounding box center [1044, 276] width 15 height 15
click at [1224, 269] on input "DEDF: No effort to pay fees" at bounding box center [1224, 269] width 0 height 0
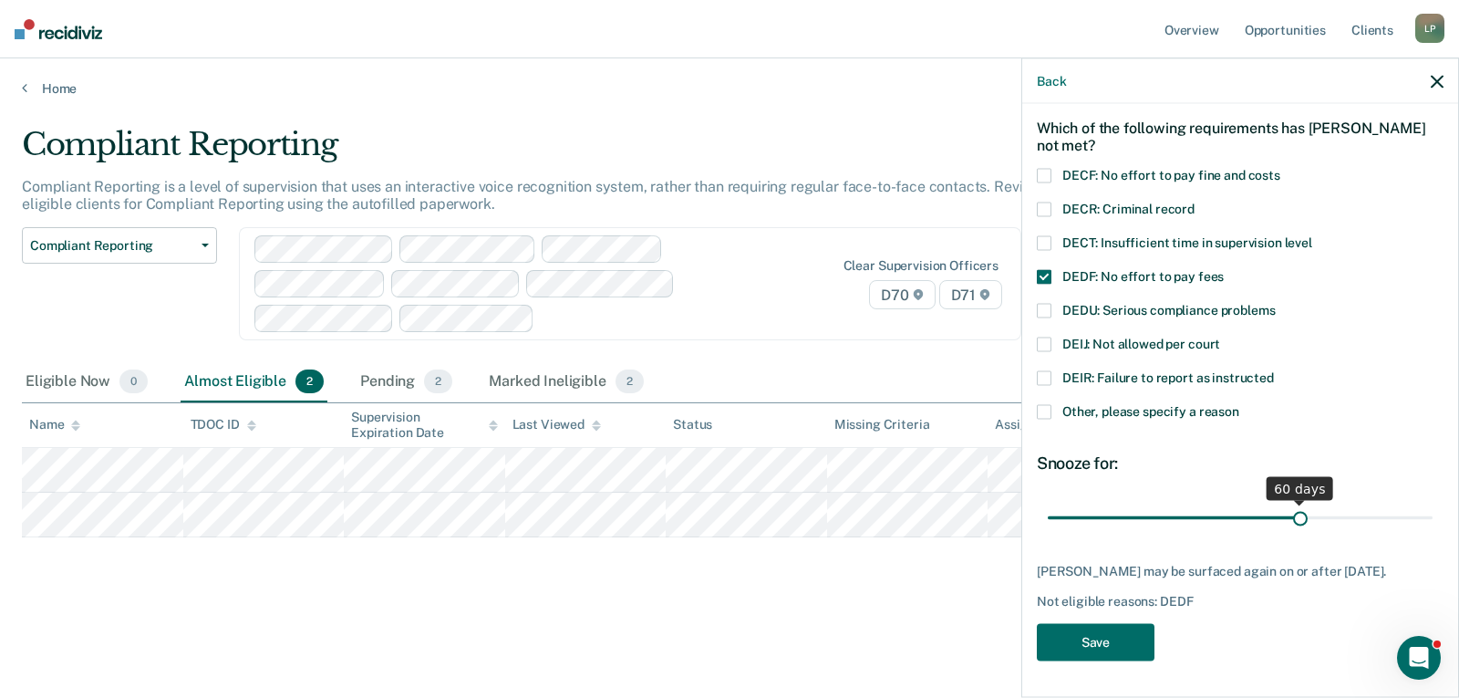
drag, startPoint x: 1173, startPoint y: 503, endPoint x: 1292, endPoint y: 504, distance: 118.5
type input "60"
click at [1292, 504] on input "range" at bounding box center [1240, 517] width 385 height 32
click at [1124, 637] on button "Save" at bounding box center [1096, 641] width 118 height 37
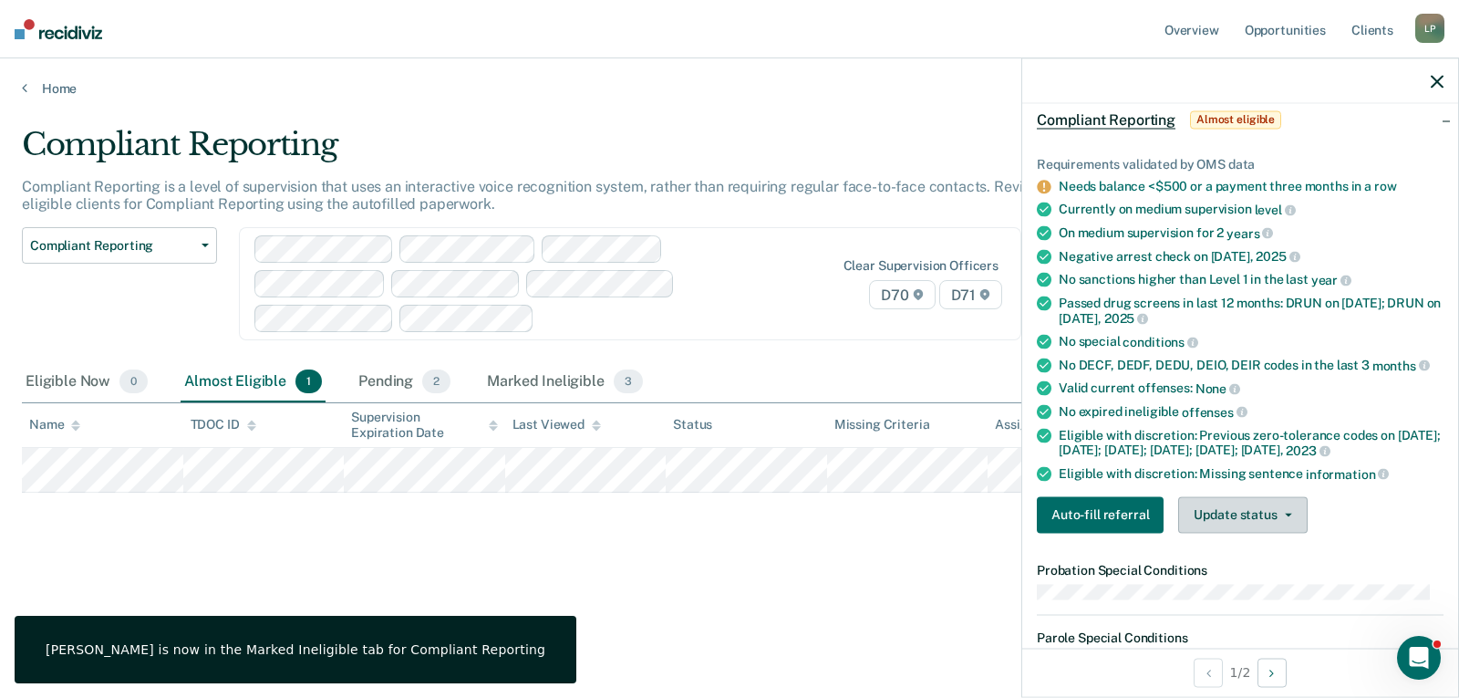
click at [1200, 523] on button "Update status" at bounding box center [1242, 514] width 129 height 36
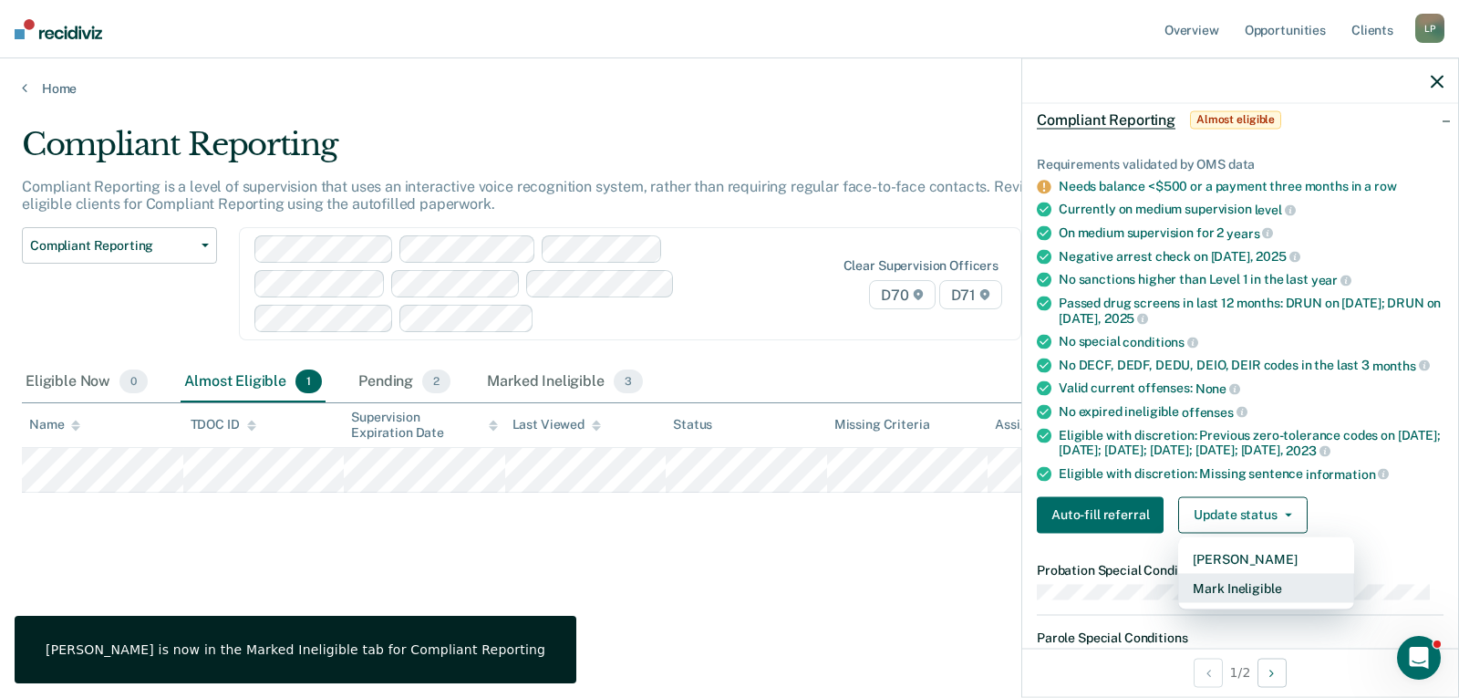
click at [1224, 596] on button "Mark Ineligible" at bounding box center [1266, 587] width 176 height 29
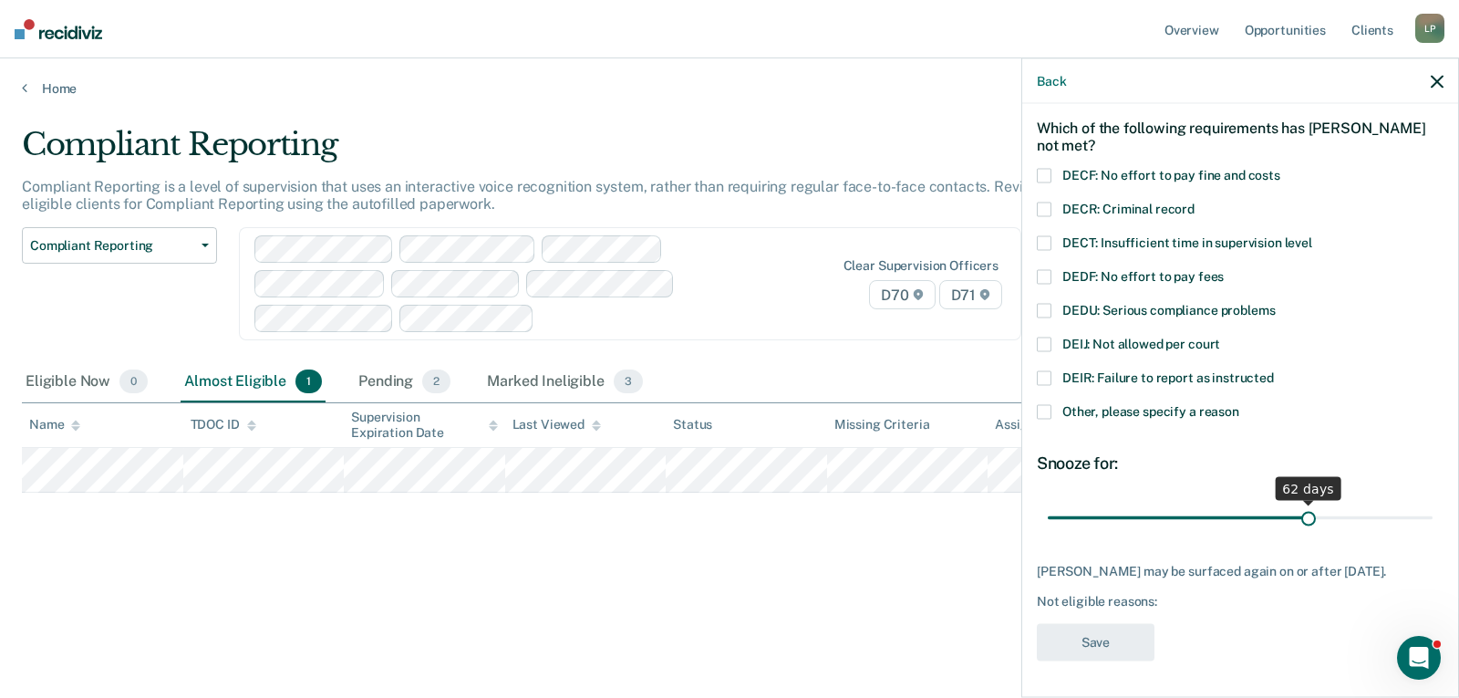
drag, startPoint x: 1165, startPoint y: 497, endPoint x: 1298, endPoint y: 501, distance: 132.3
click at [1298, 501] on input "range" at bounding box center [1240, 517] width 385 height 32
type input "60"
click at [1292, 501] on input "range" at bounding box center [1240, 517] width 385 height 32
click at [1046, 269] on span at bounding box center [1044, 276] width 15 height 15
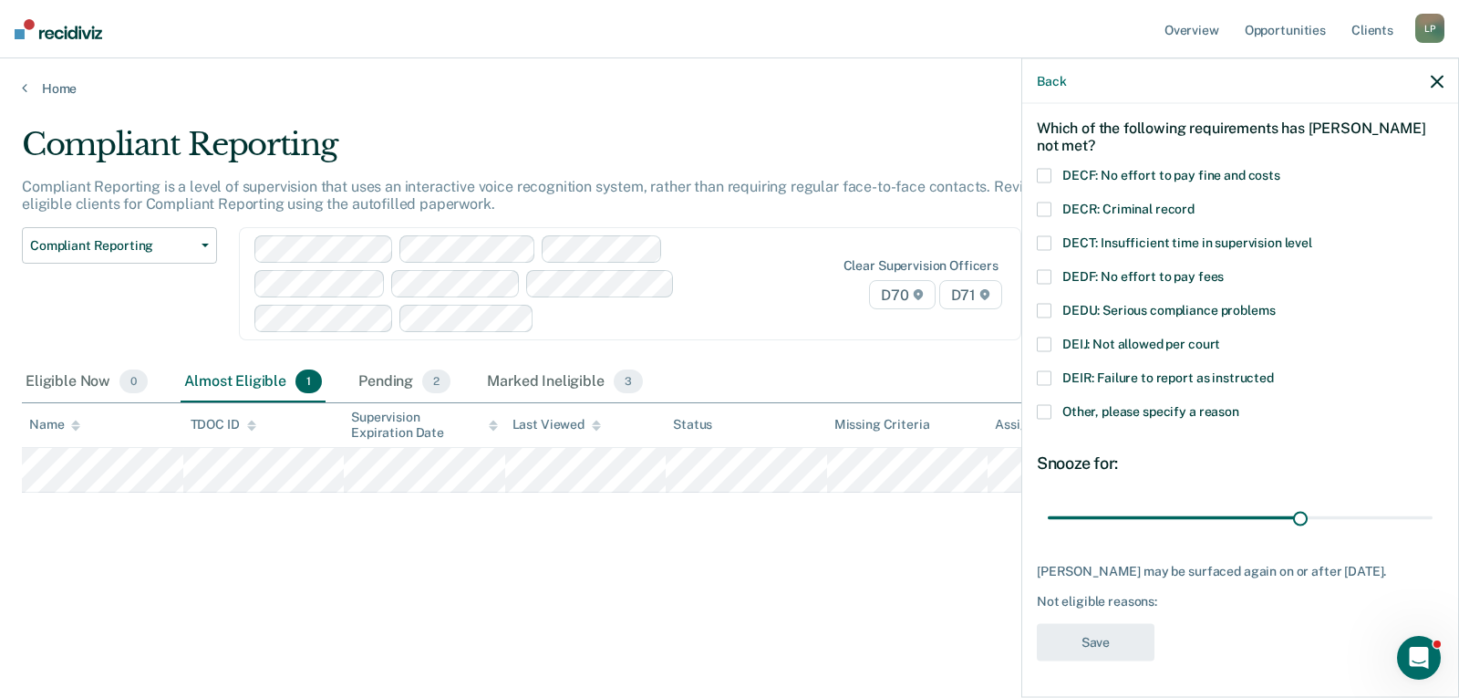
click at [1224, 269] on input "DEDF: No effort to pay fees" at bounding box center [1224, 269] width 0 height 0
click at [1109, 640] on button "Save" at bounding box center [1096, 641] width 118 height 37
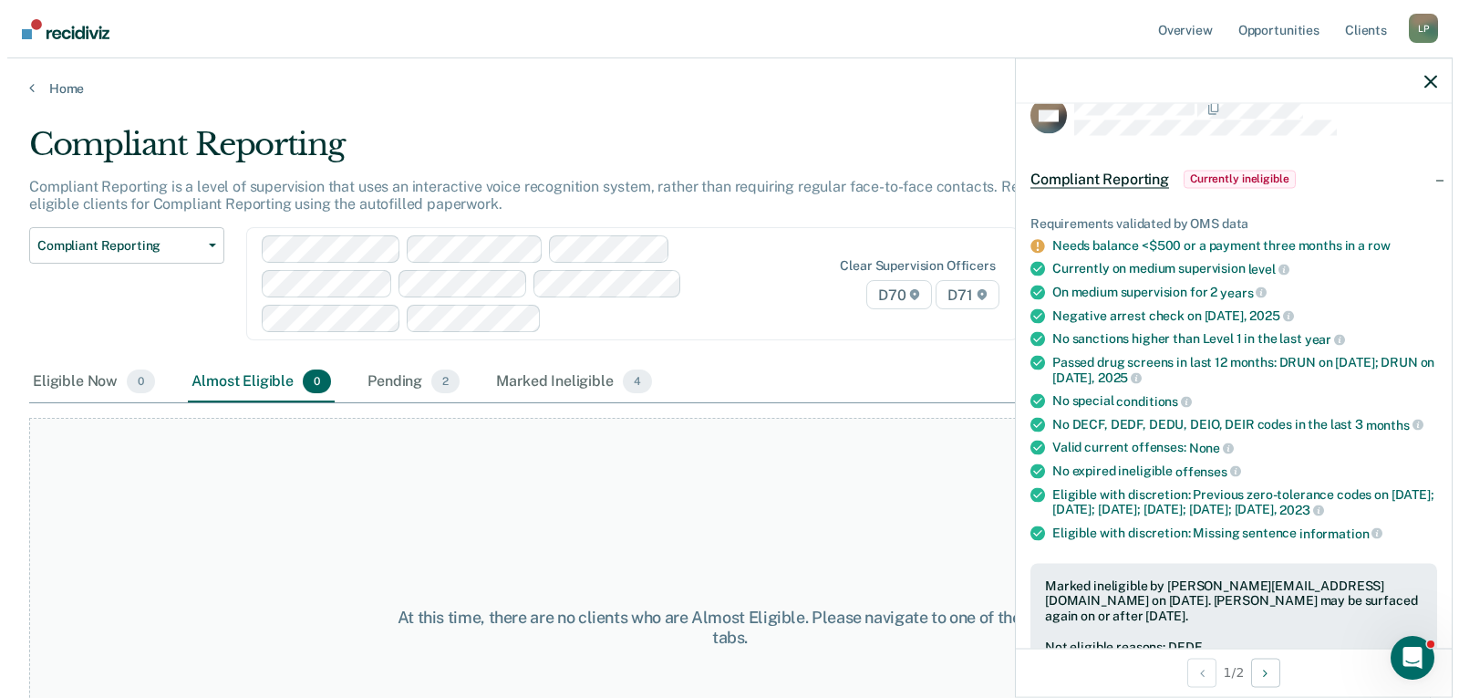
scroll to position [0, 0]
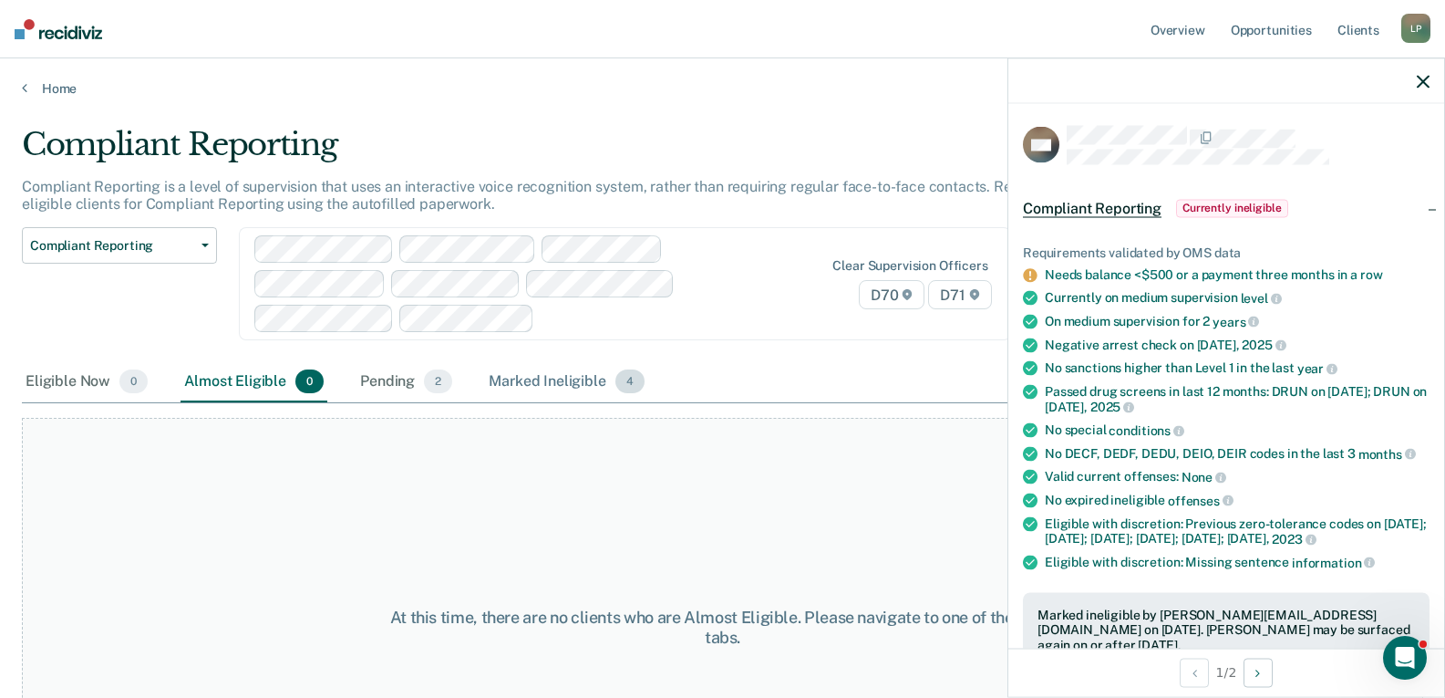
click at [526, 382] on div "Marked Ineligible 4" at bounding box center [566, 382] width 163 height 40
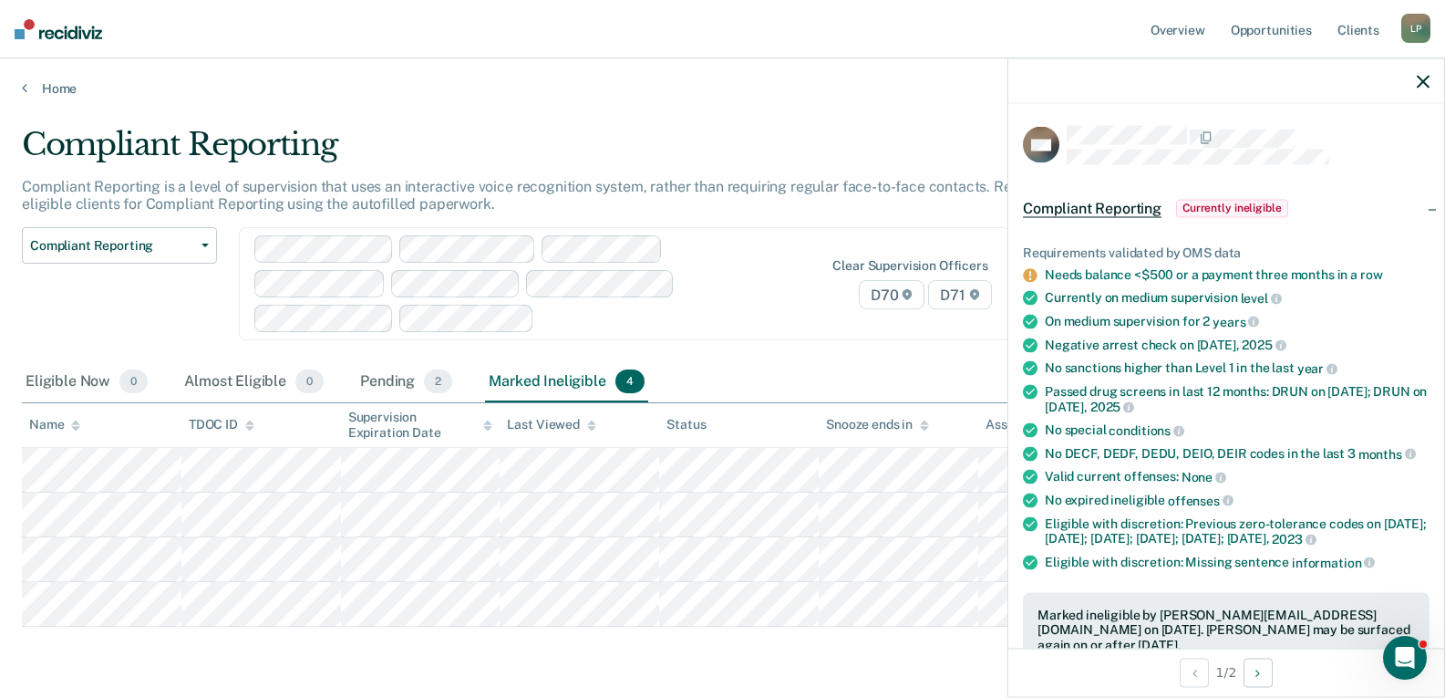
click at [1420, 85] on icon "button" at bounding box center [1423, 81] width 13 height 13
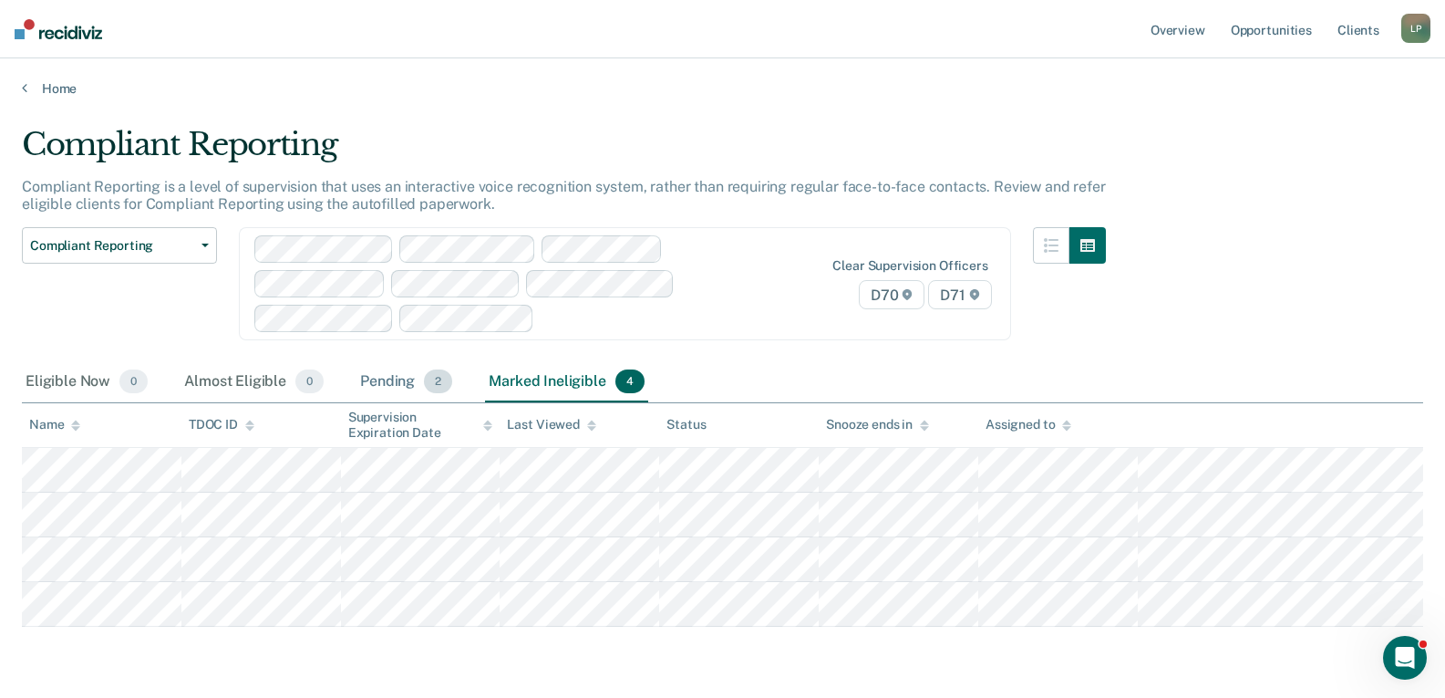
click at [401, 379] on div "Pending 2" at bounding box center [406, 382] width 99 height 40
